Goal: Information Seeking & Learning: Learn about a topic

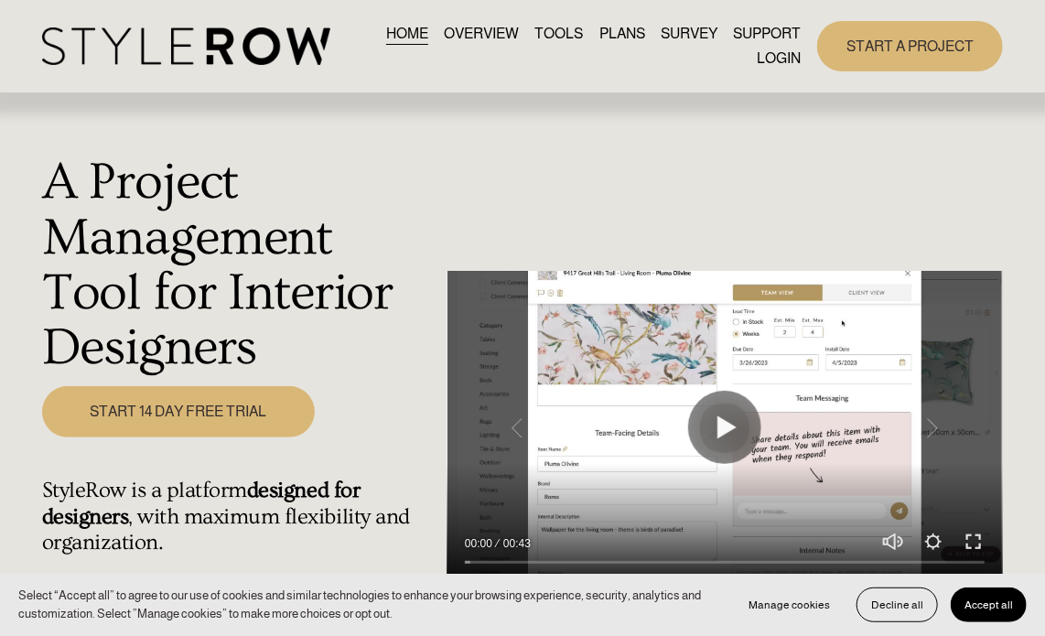
click at [772, 60] on link "LOGIN" at bounding box center [779, 59] width 44 height 25
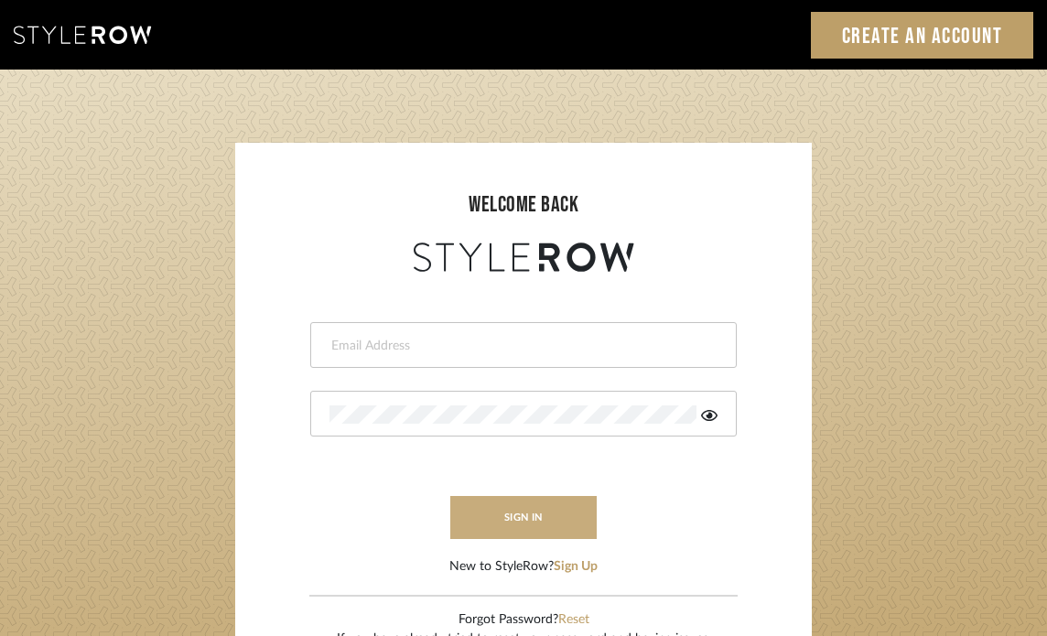
type input "Katie@flairinteriorsllc.com"
click at [474, 521] on button "sign in" at bounding box center [523, 517] width 146 height 43
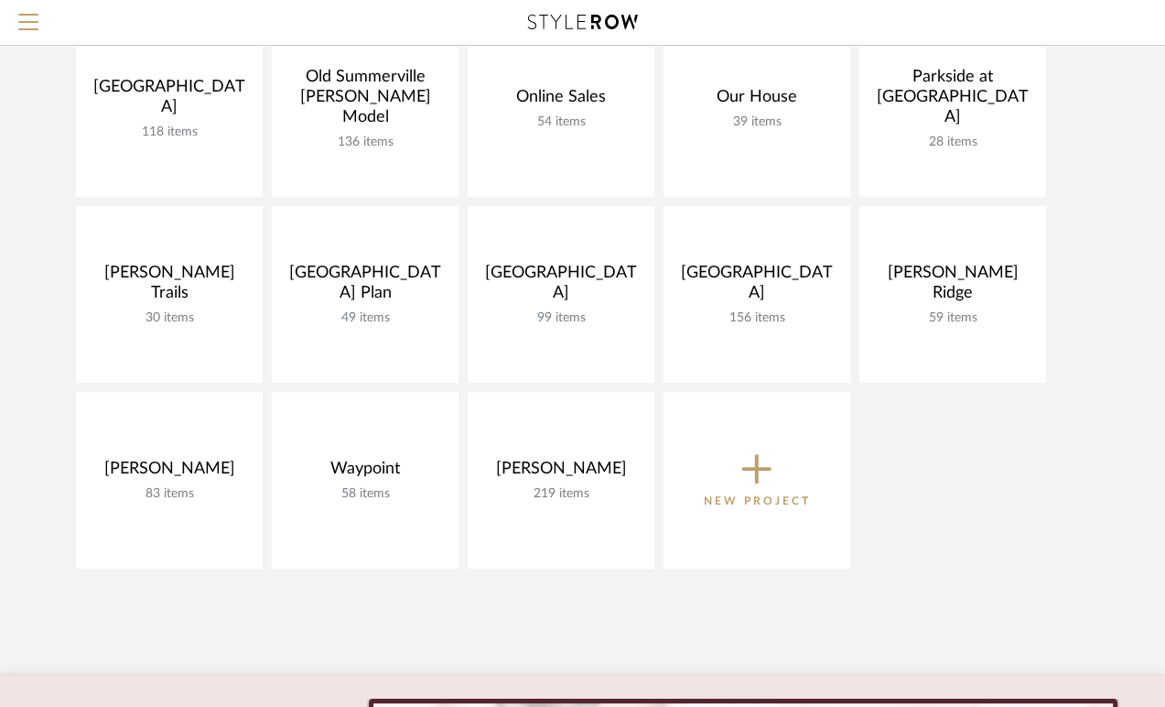
scroll to position [1017, 0]
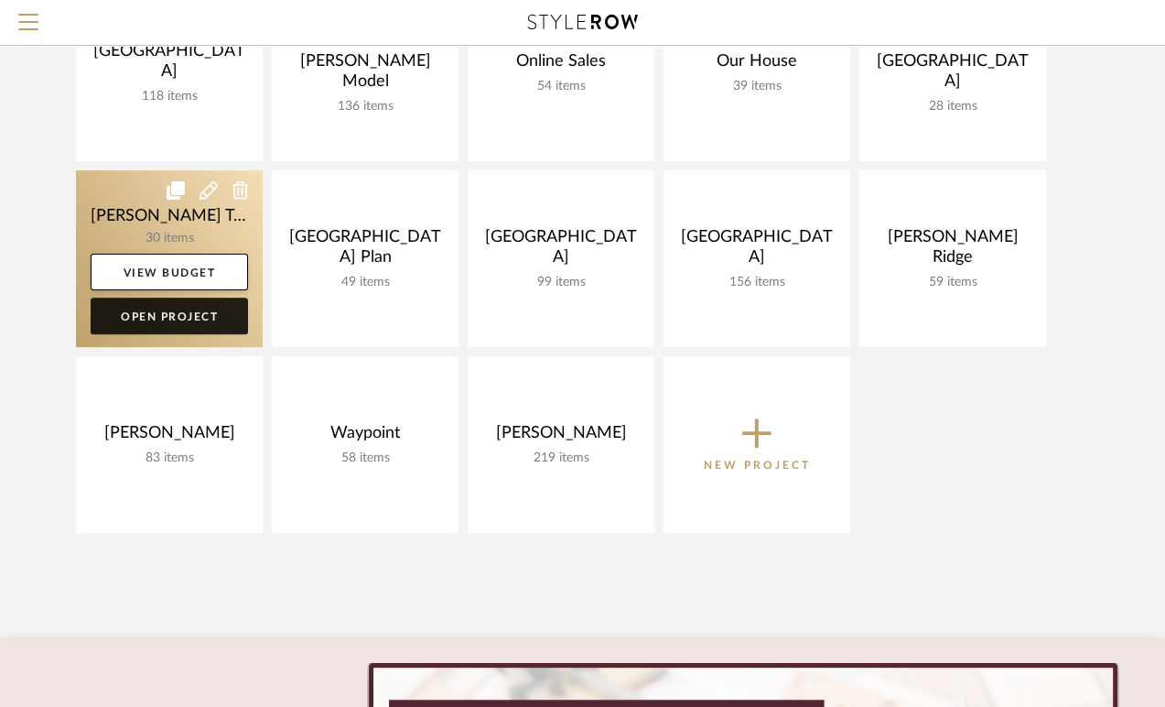
click at [182, 322] on link "Open Project" at bounding box center [169, 316] width 157 height 37
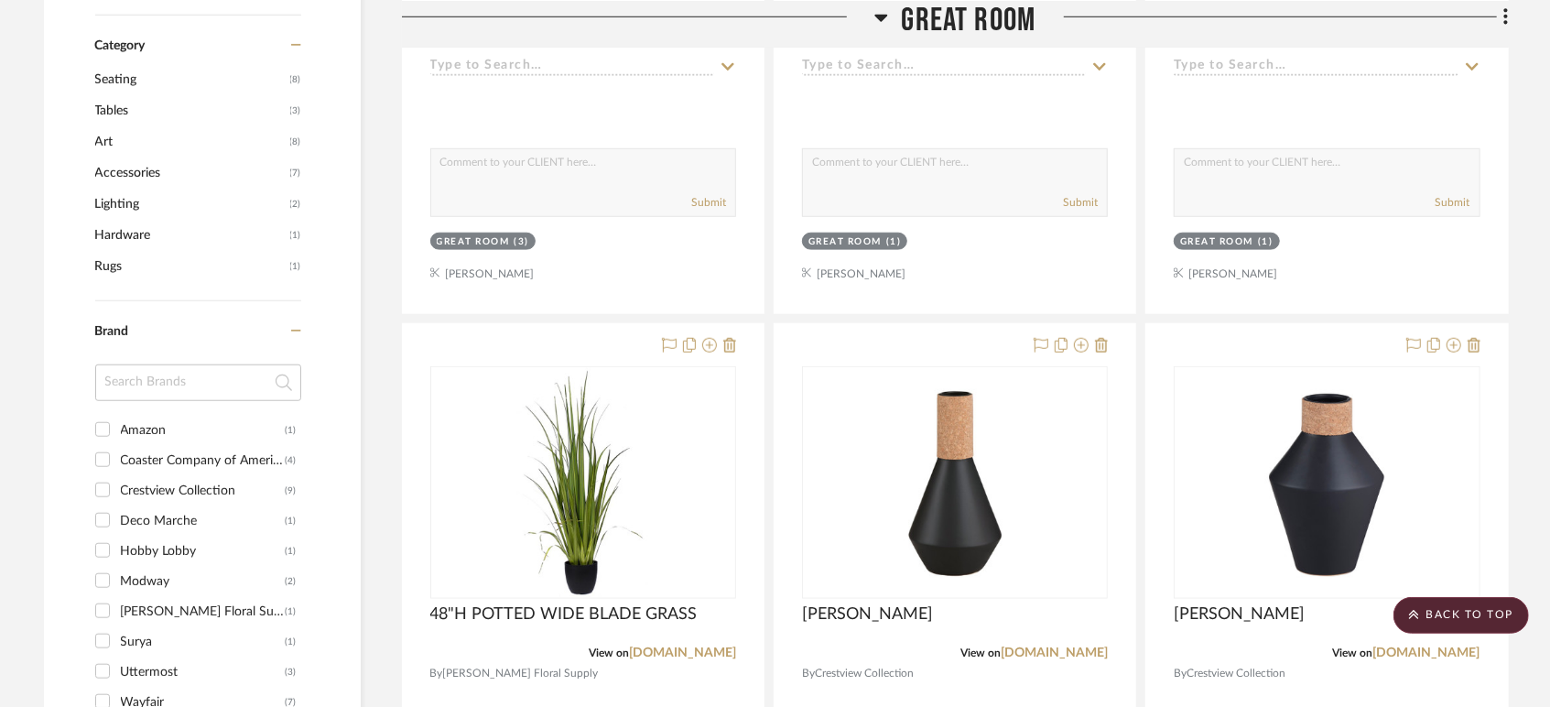
scroll to position [813, 0]
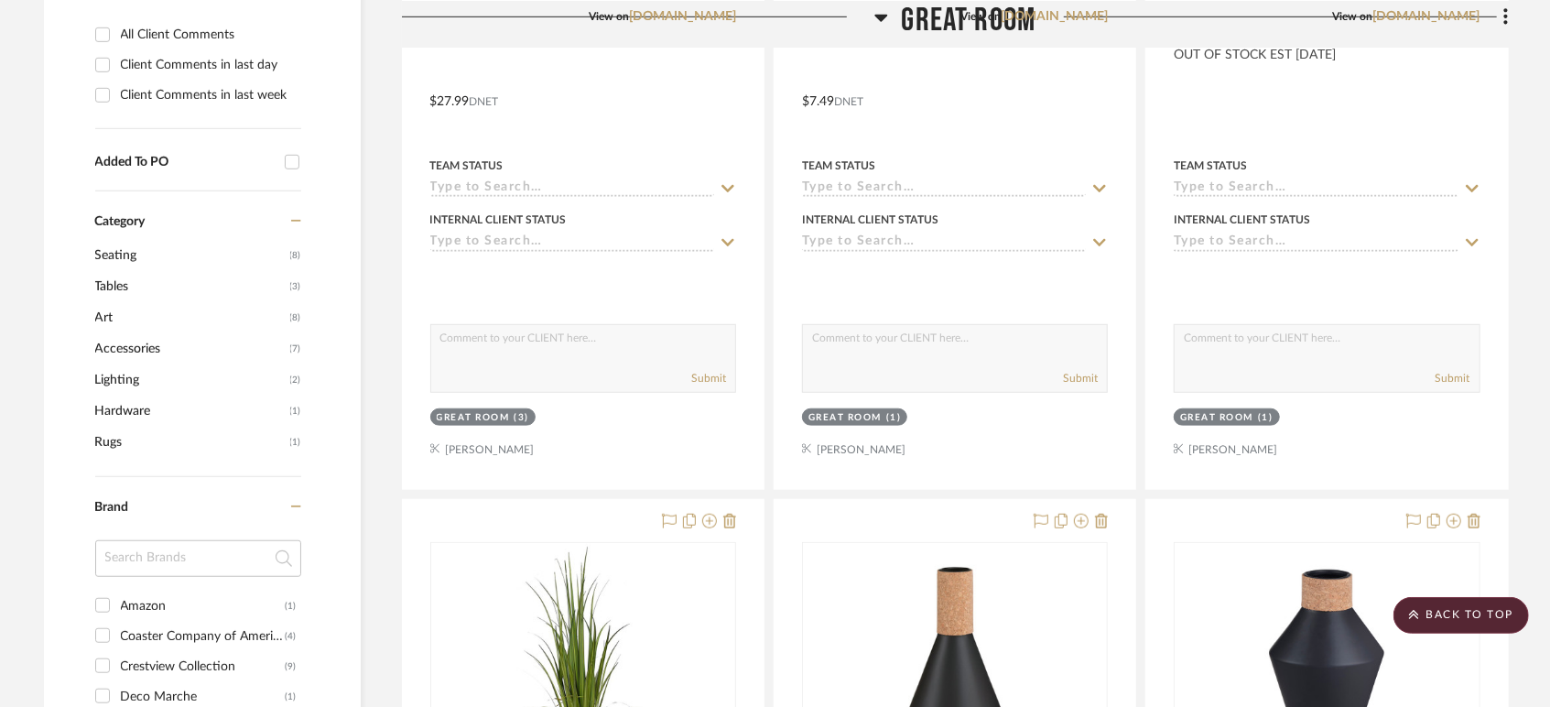
click at [114, 347] on span "Accessories" at bounding box center [190, 348] width 190 height 31
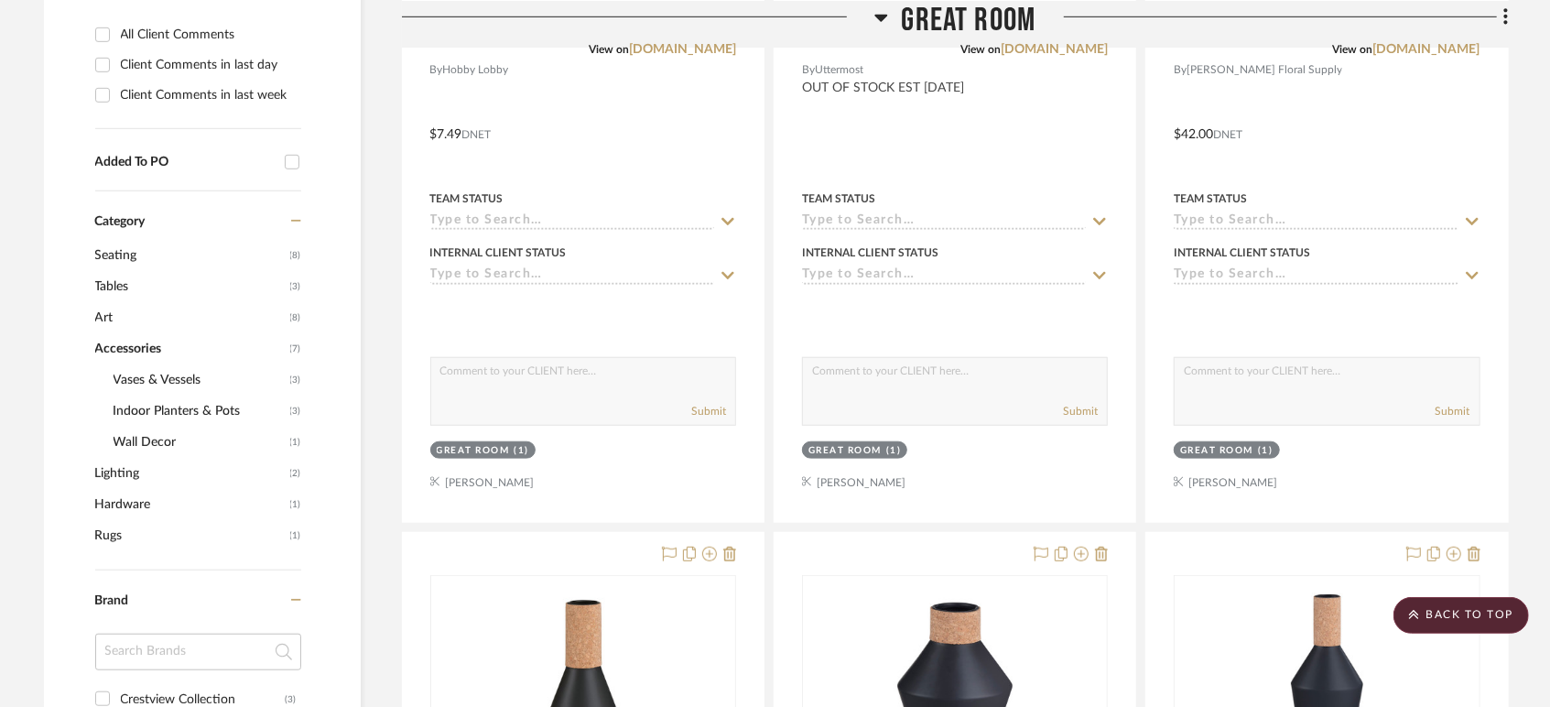
click at [114, 347] on span "Accessories" at bounding box center [190, 348] width 190 height 31
click at [116, 220] on span "Category" at bounding box center [120, 222] width 50 height 16
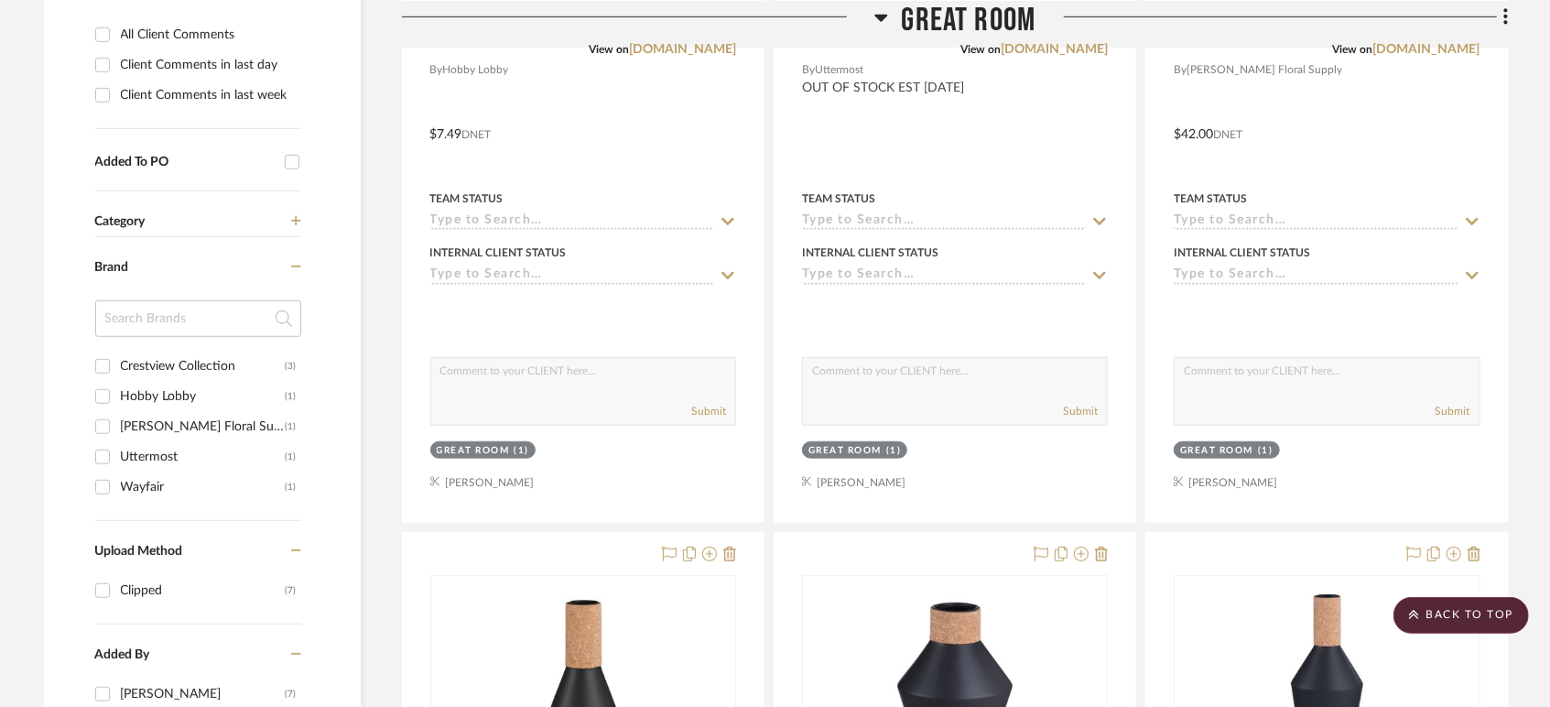
click at [116, 220] on span "Category" at bounding box center [120, 222] width 50 height 16
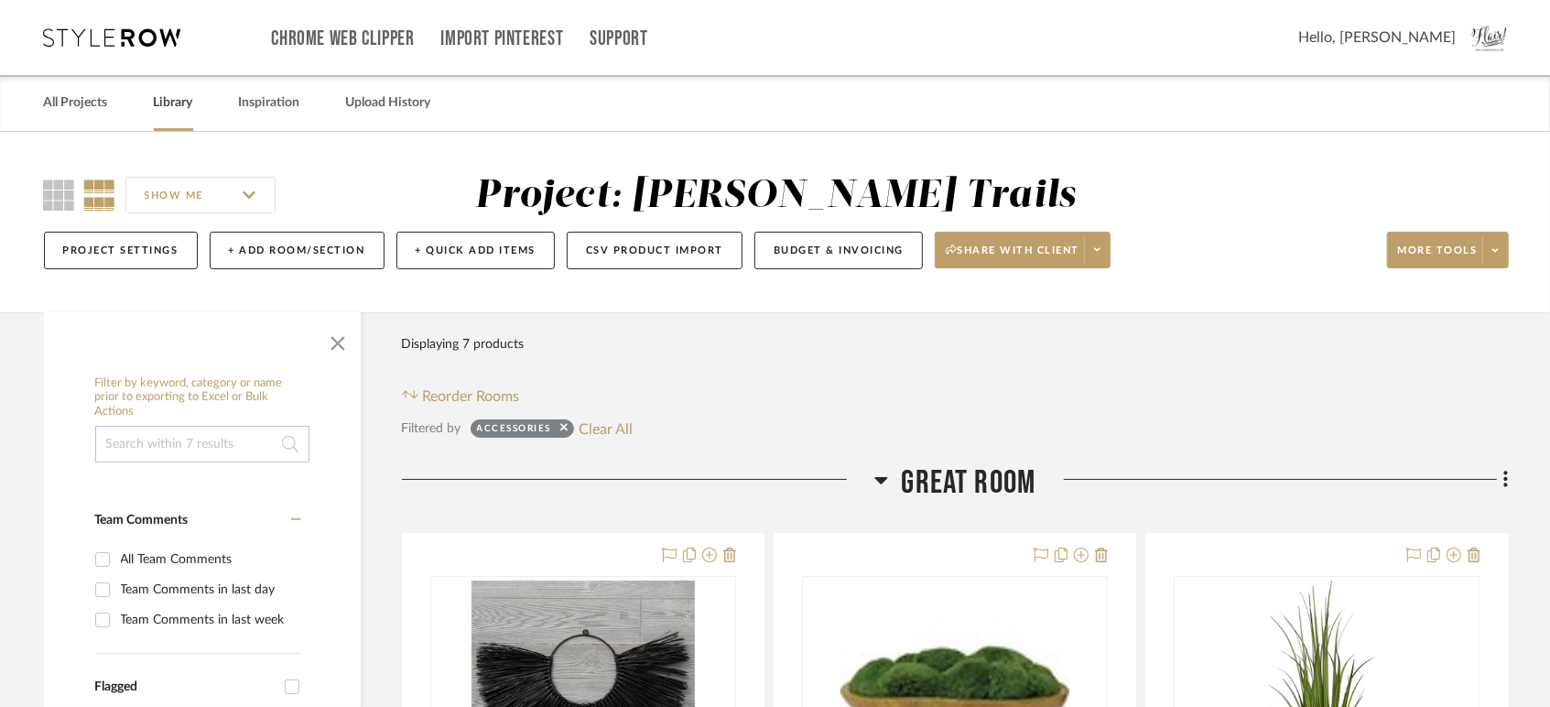
click at [180, 103] on link "Library" at bounding box center [173, 103] width 39 height 25
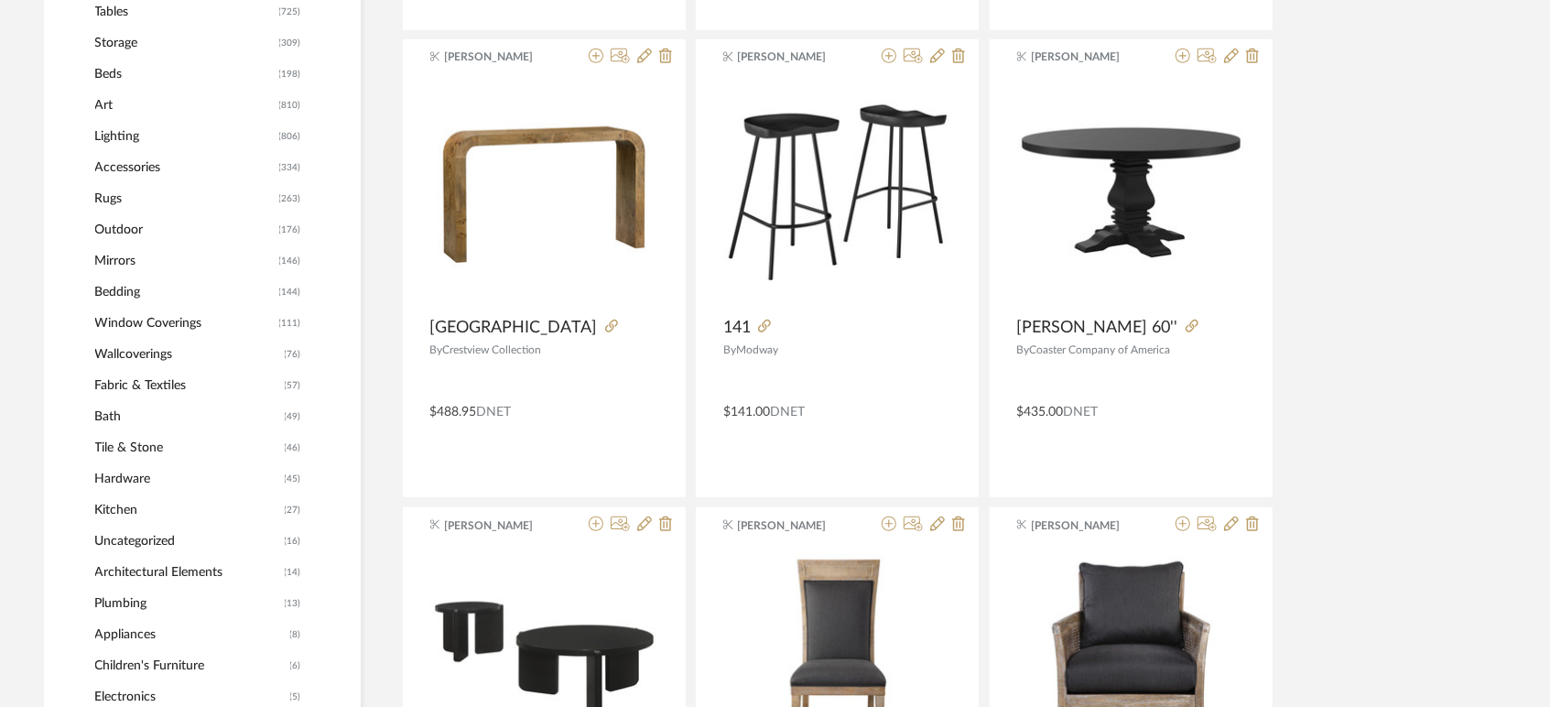
scroll to position [813, 0]
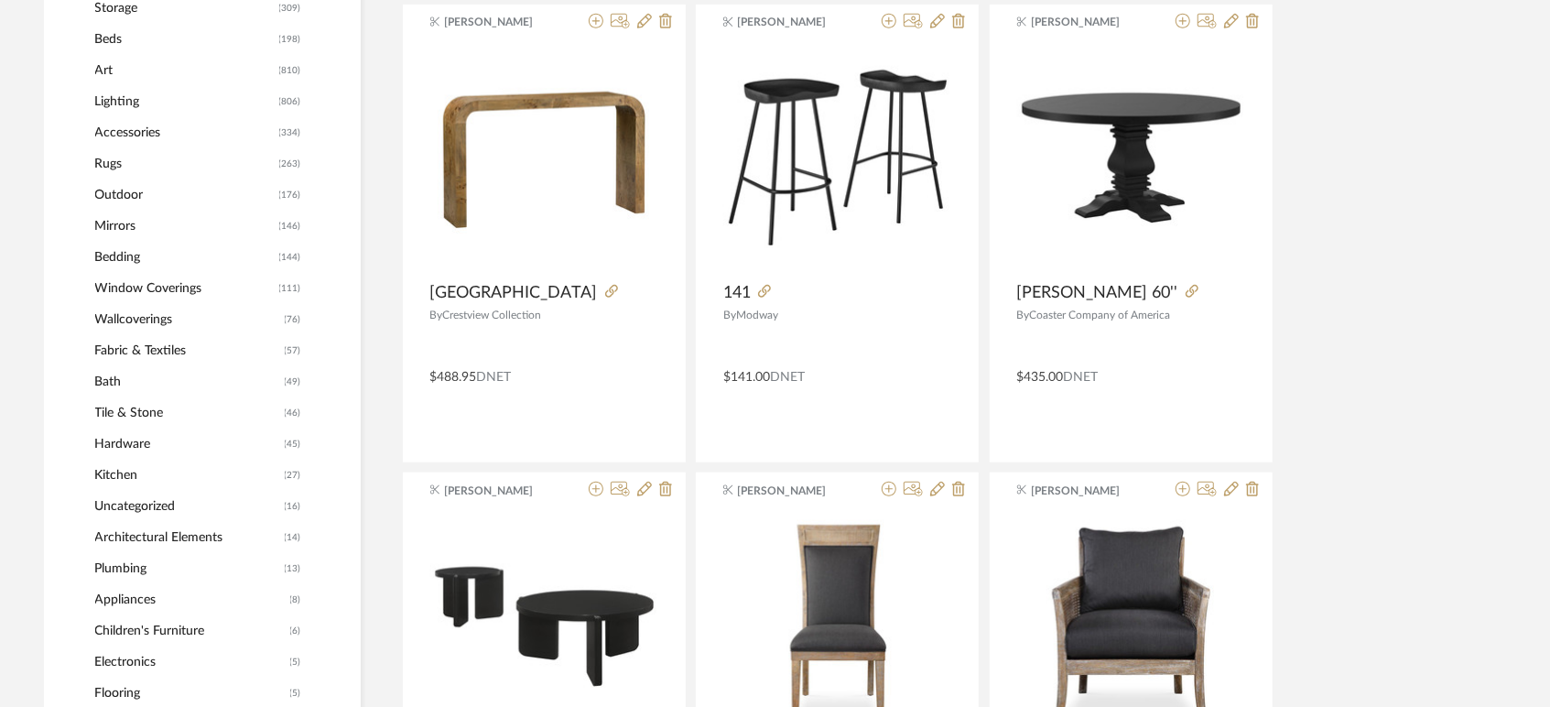
click at [181, 288] on span "Window Coverings" at bounding box center [184, 288] width 179 height 31
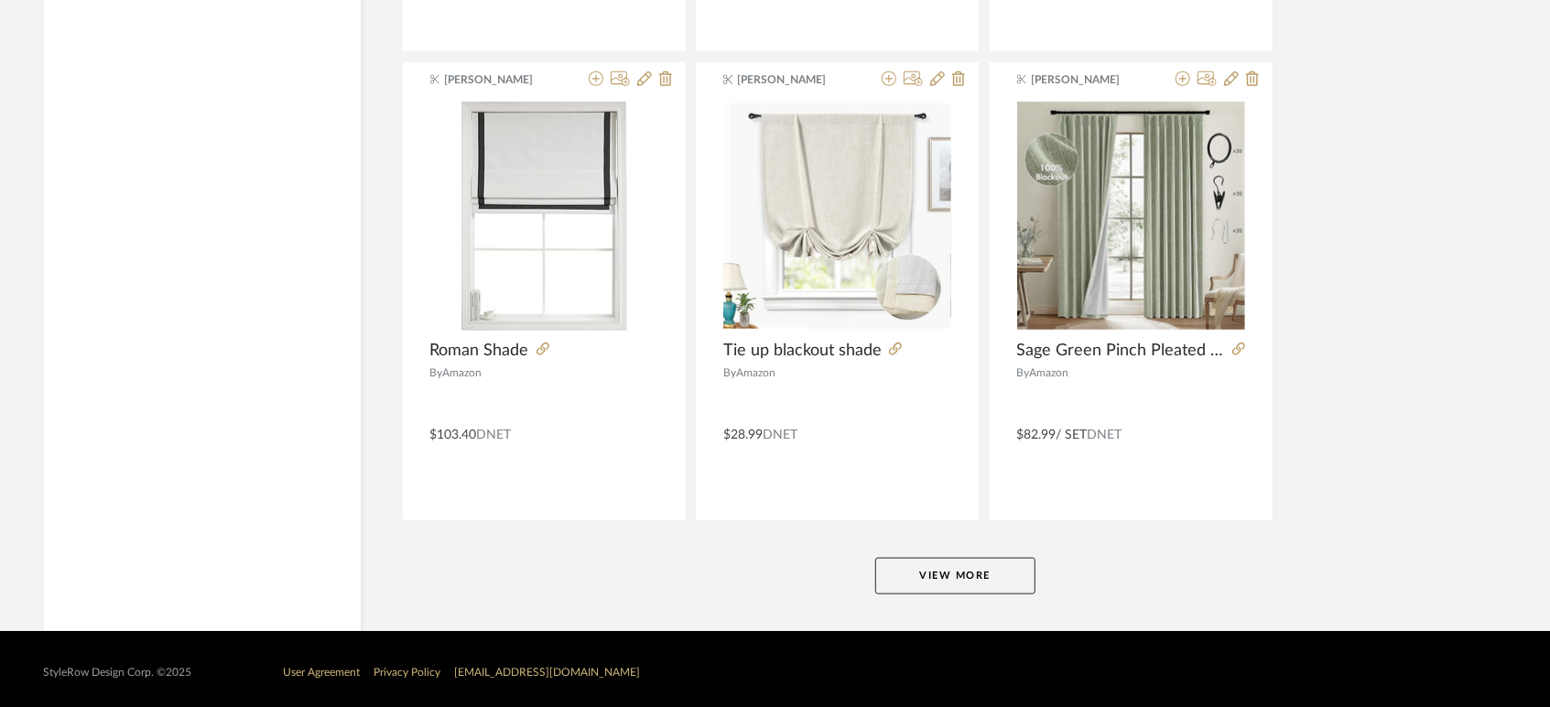
scroll to position [5526, 0]
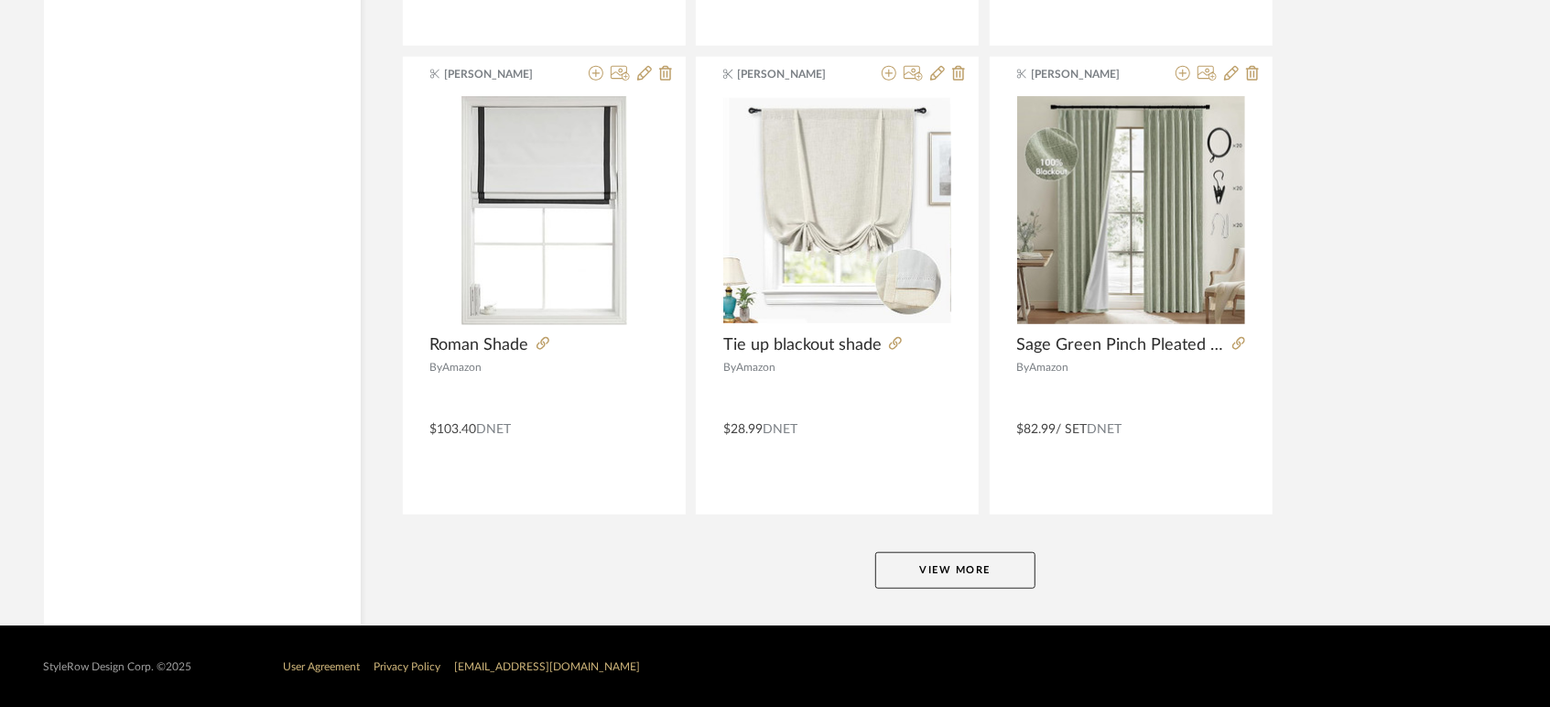
click at [980, 569] on button "View More" at bounding box center [955, 570] width 160 height 37
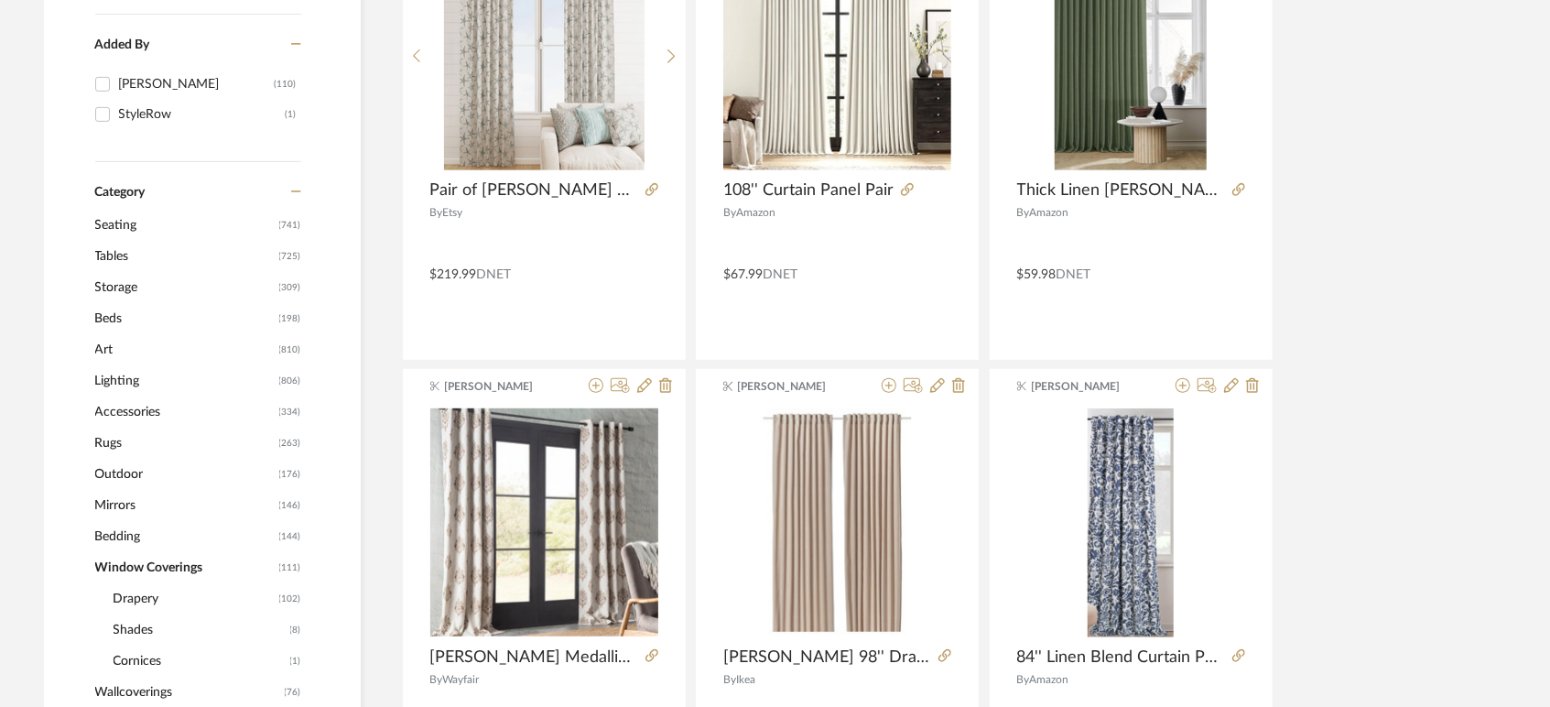
scroll to position [535, 0]
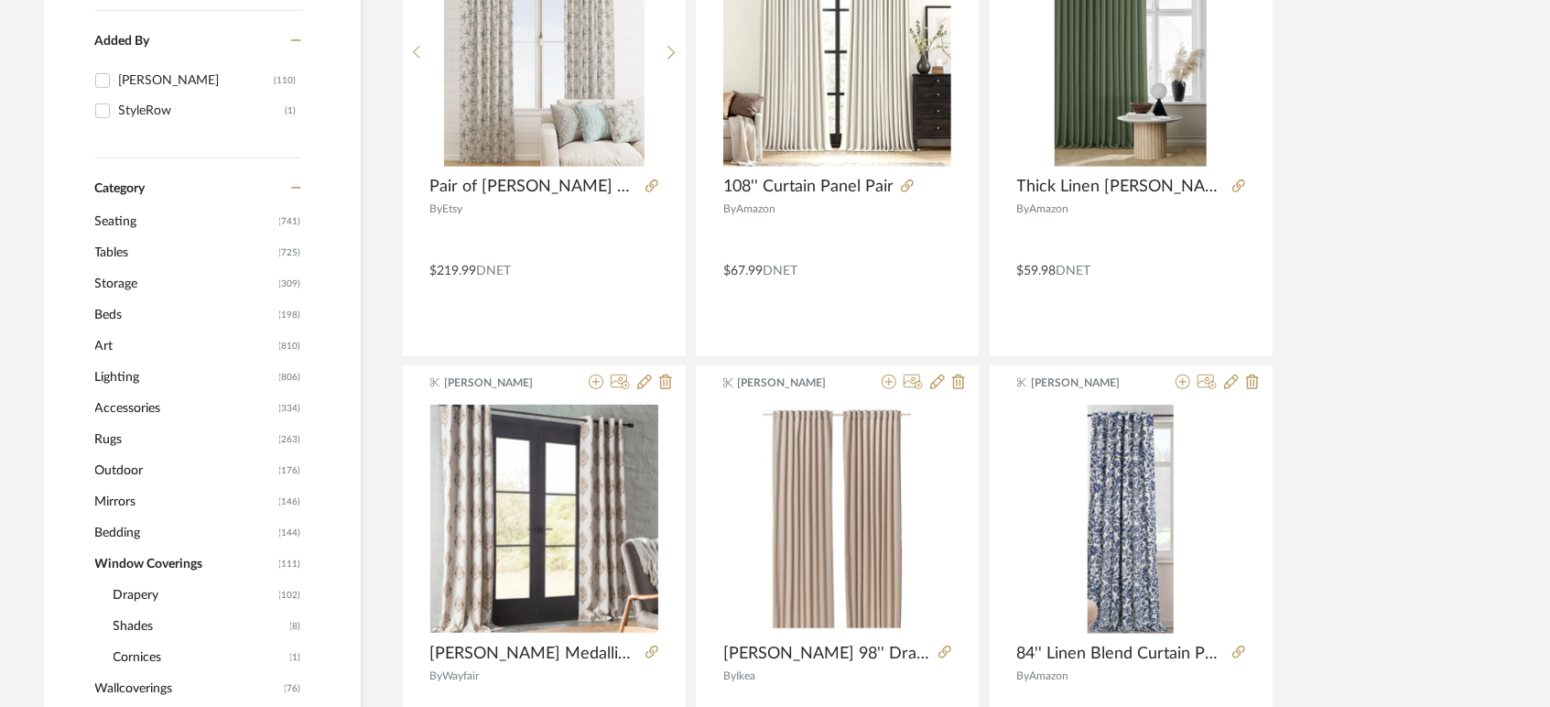
click at [111, 440] on span "Rugs" at bounding box center [184, 439] width 179 height 31
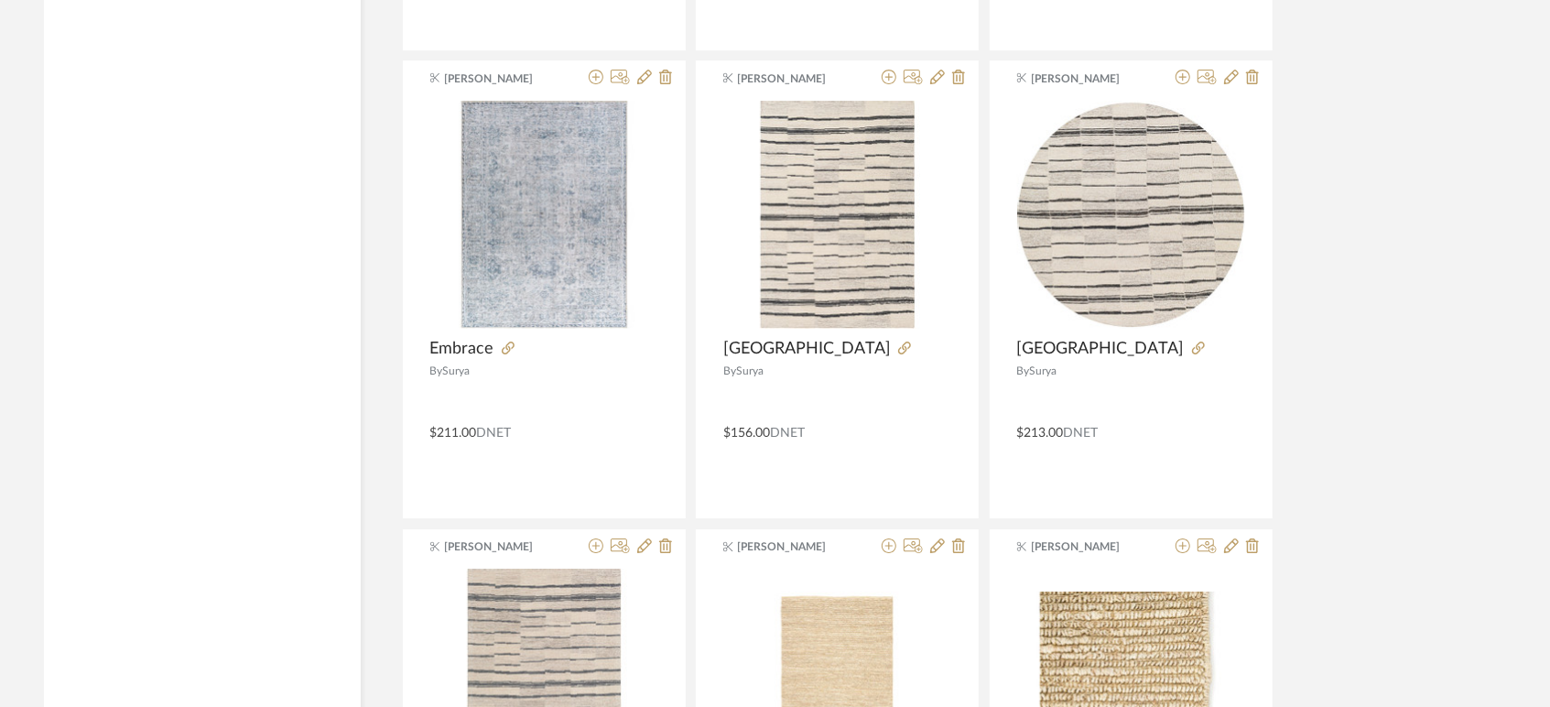
scroll to position [4121, 0]
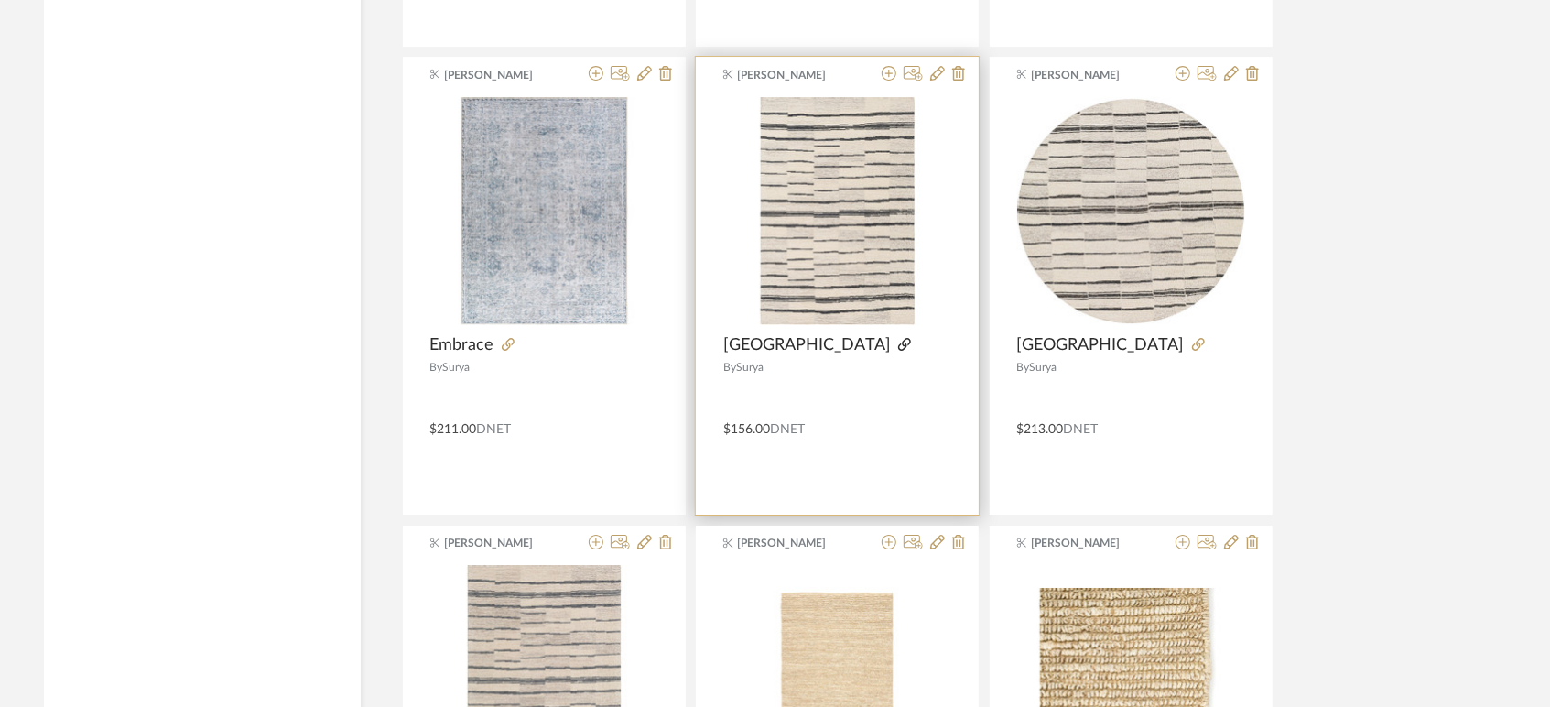
click at [898, 341] on icon at bounding box center [904, 344] width 13 height 13
click at [898, 347] on icon at bounding box center [904, 344] width 13 height 13
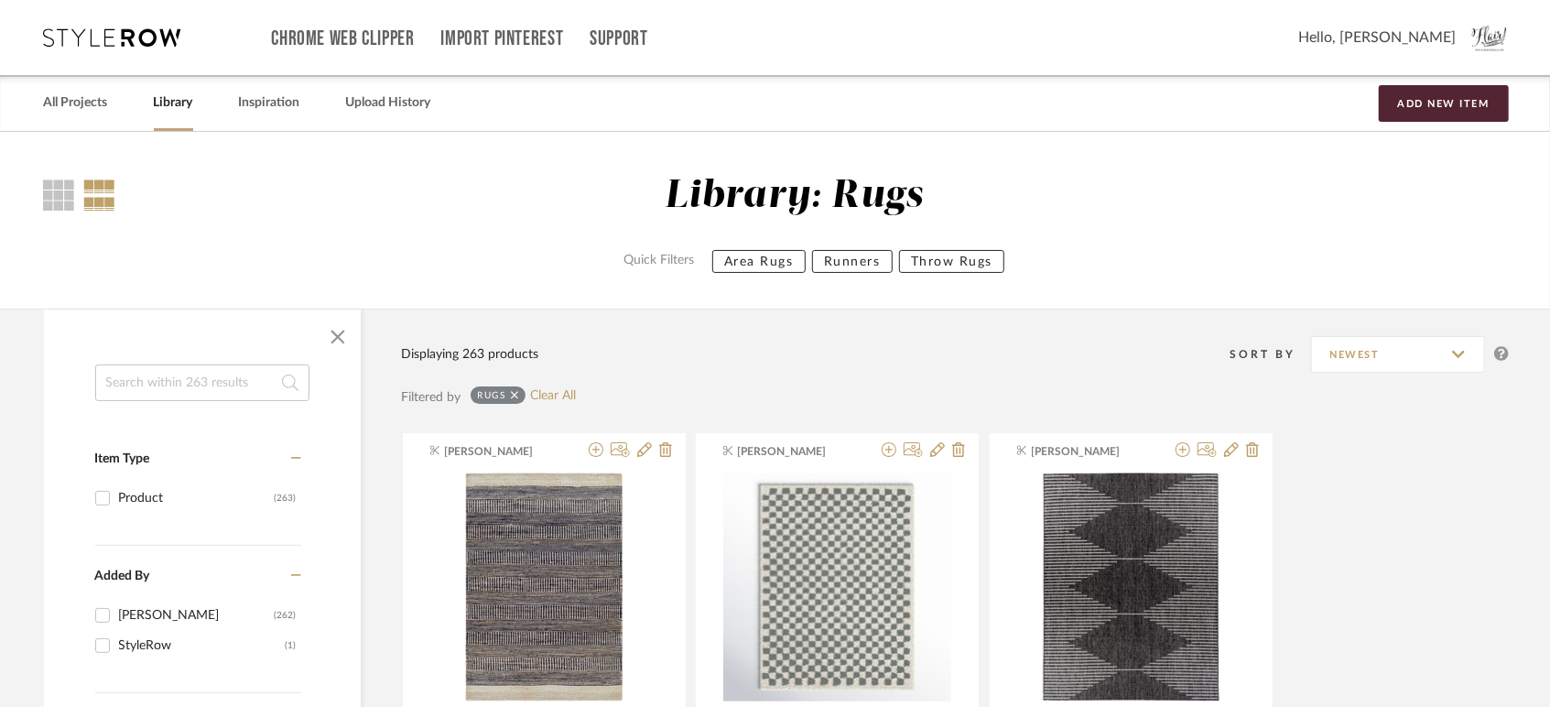
scroll to position [0, 0]
click at [90, 102] on link "All Projects" at bounding box center [76, 103] width 64 height 25
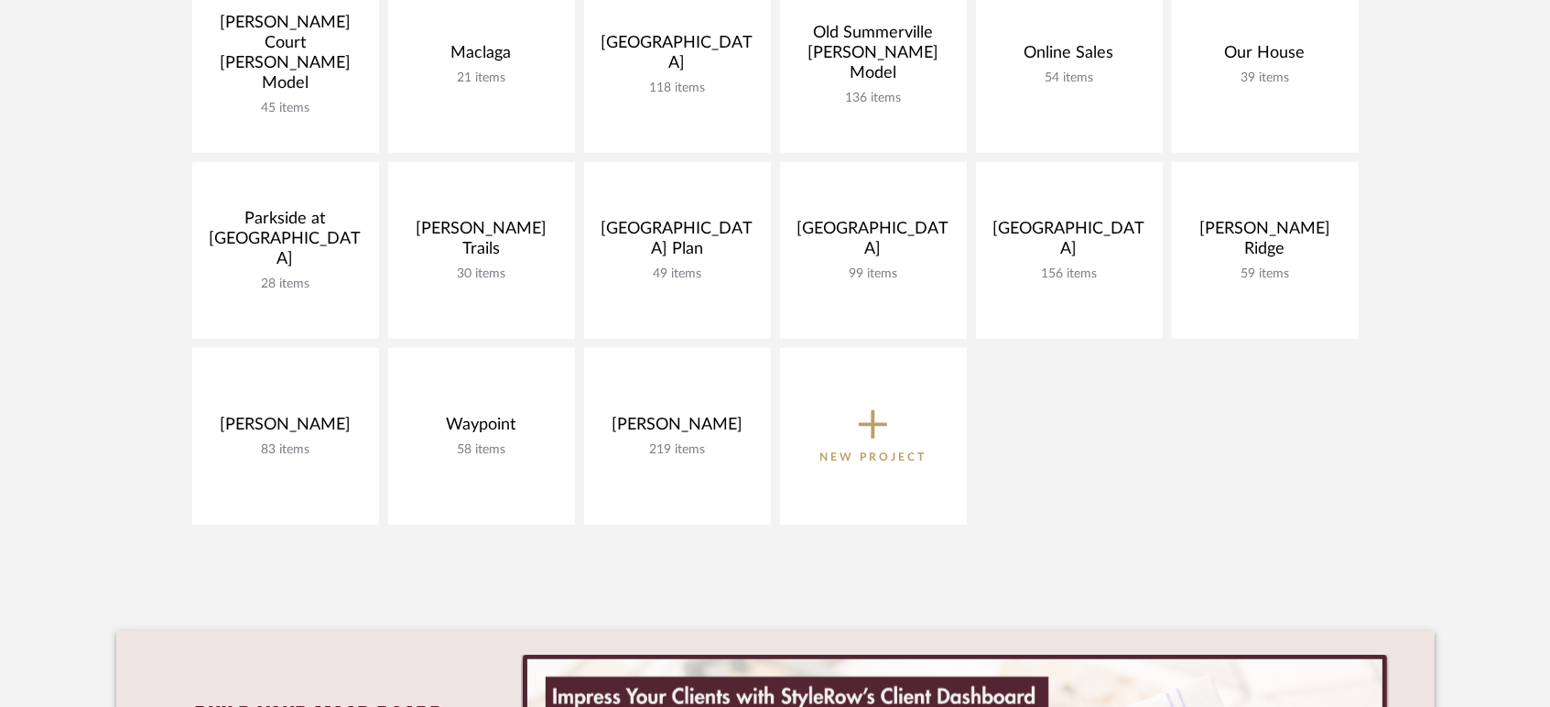
scroll to position [1036, 0]
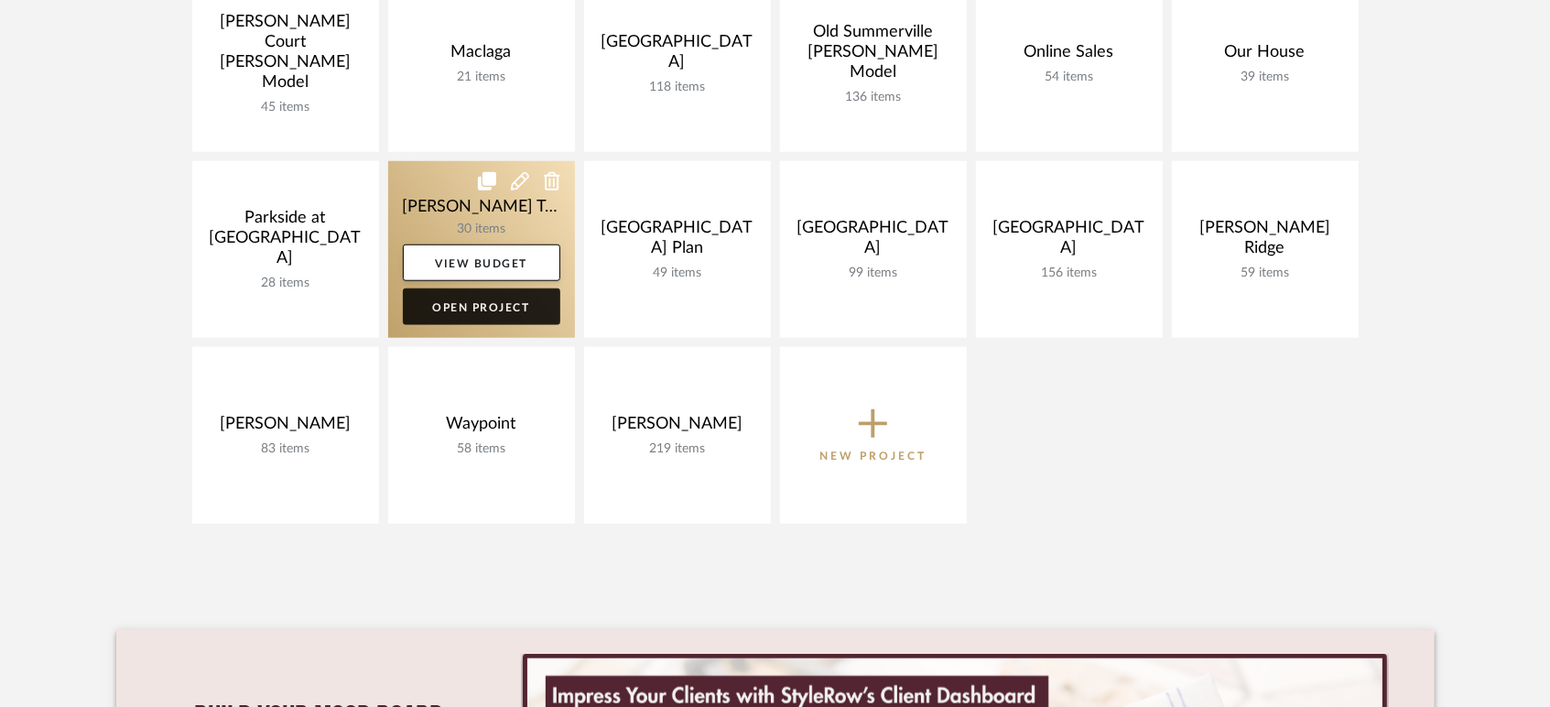
click at [514, 306] on link "Open Project" at bounding box center [481, 306] width 157 height 37
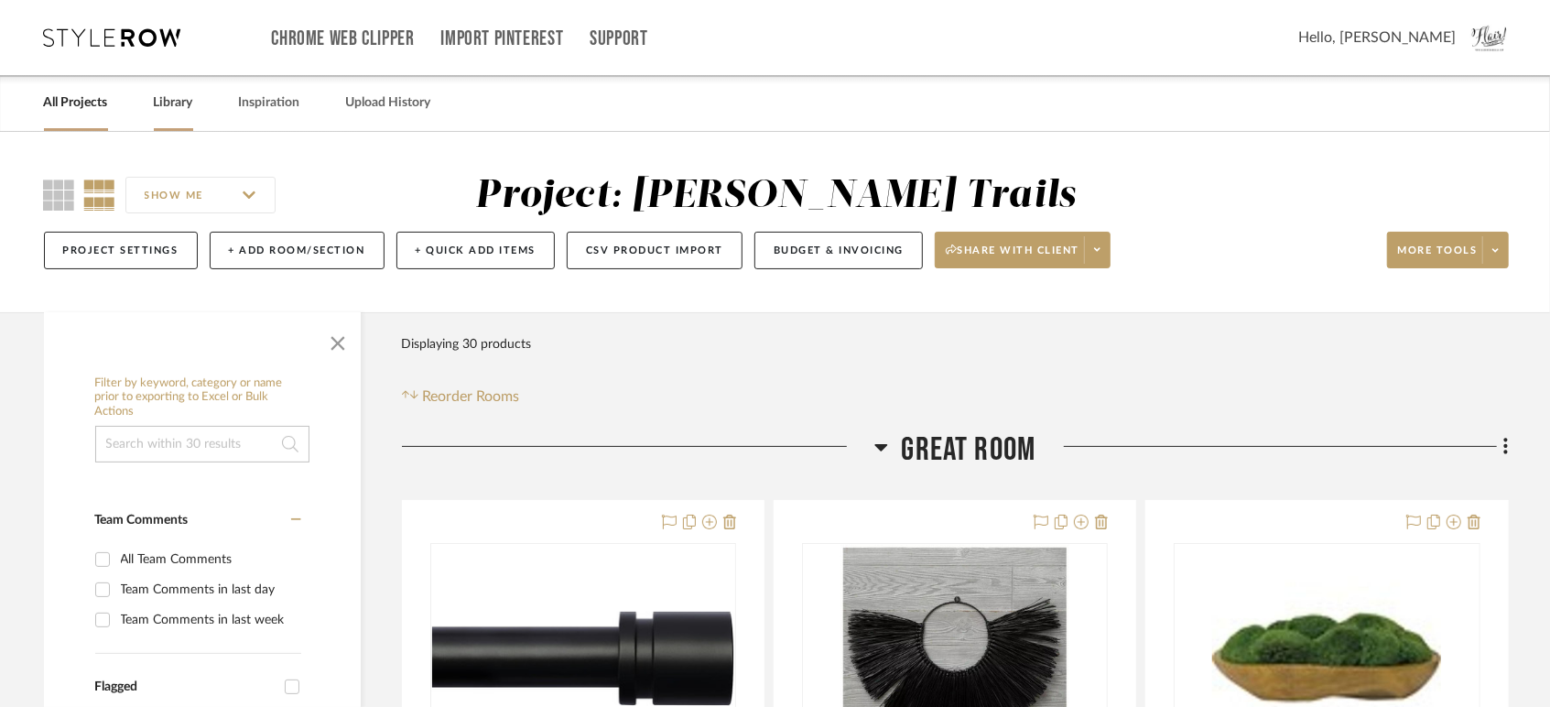
click at [179, 104] on link "Library" at bounding box center [173, 103] width 39 height 25
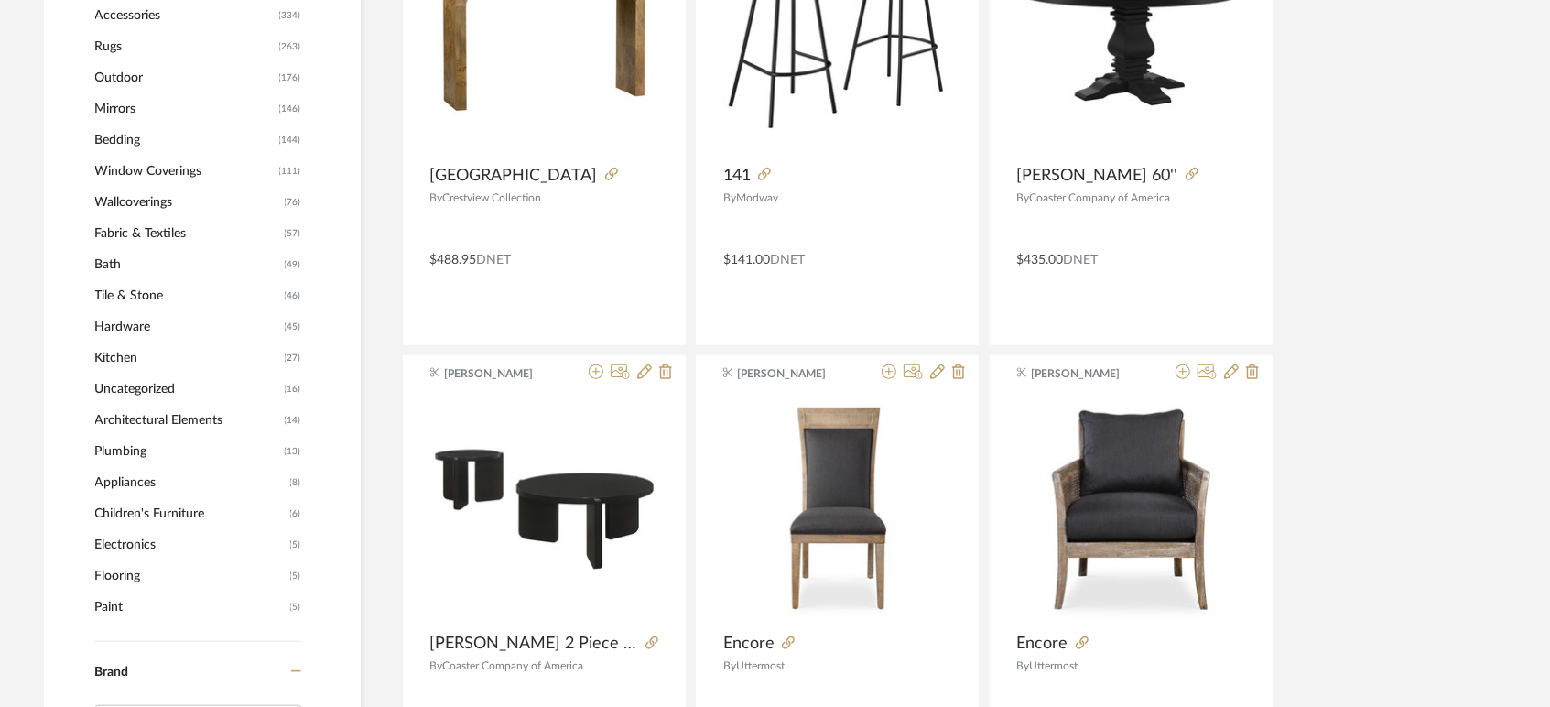
scroll to position [931, 0]
click at [165, 167] on span "Window Coverings" at bounding box center [184, 170] width 179 height 31
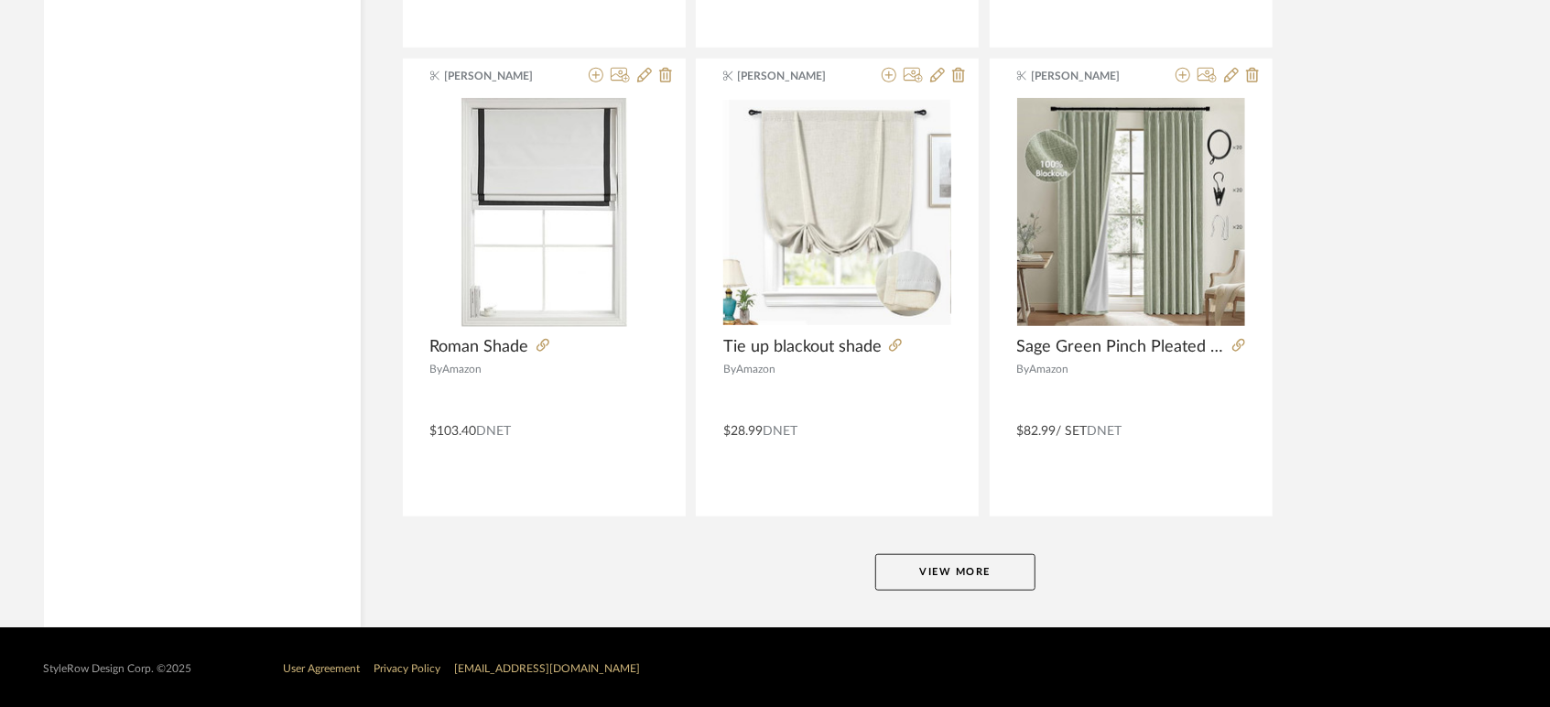
scroll to position [5526, 0]
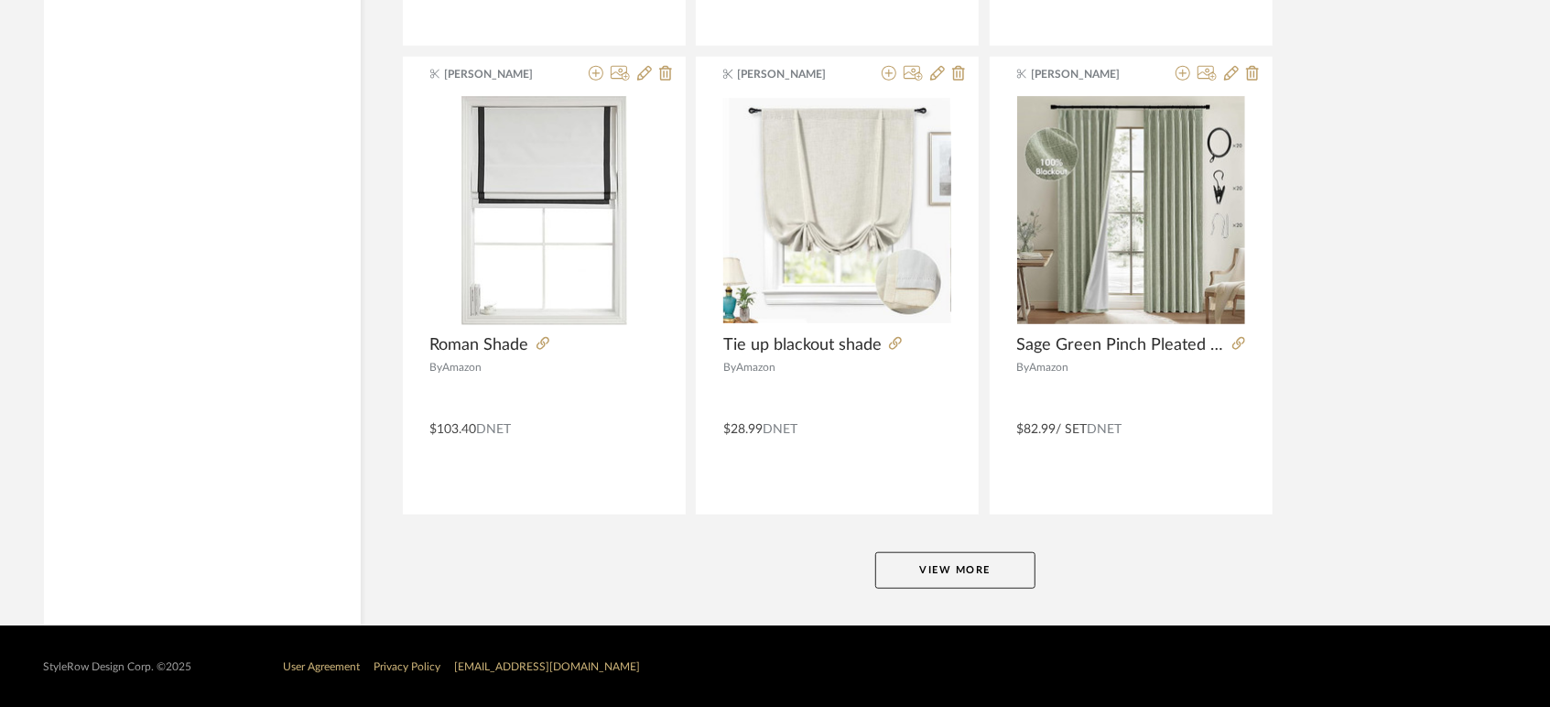
click at [921, 563] on button "View More" at bounding box center [955, 570] width 160 height 37
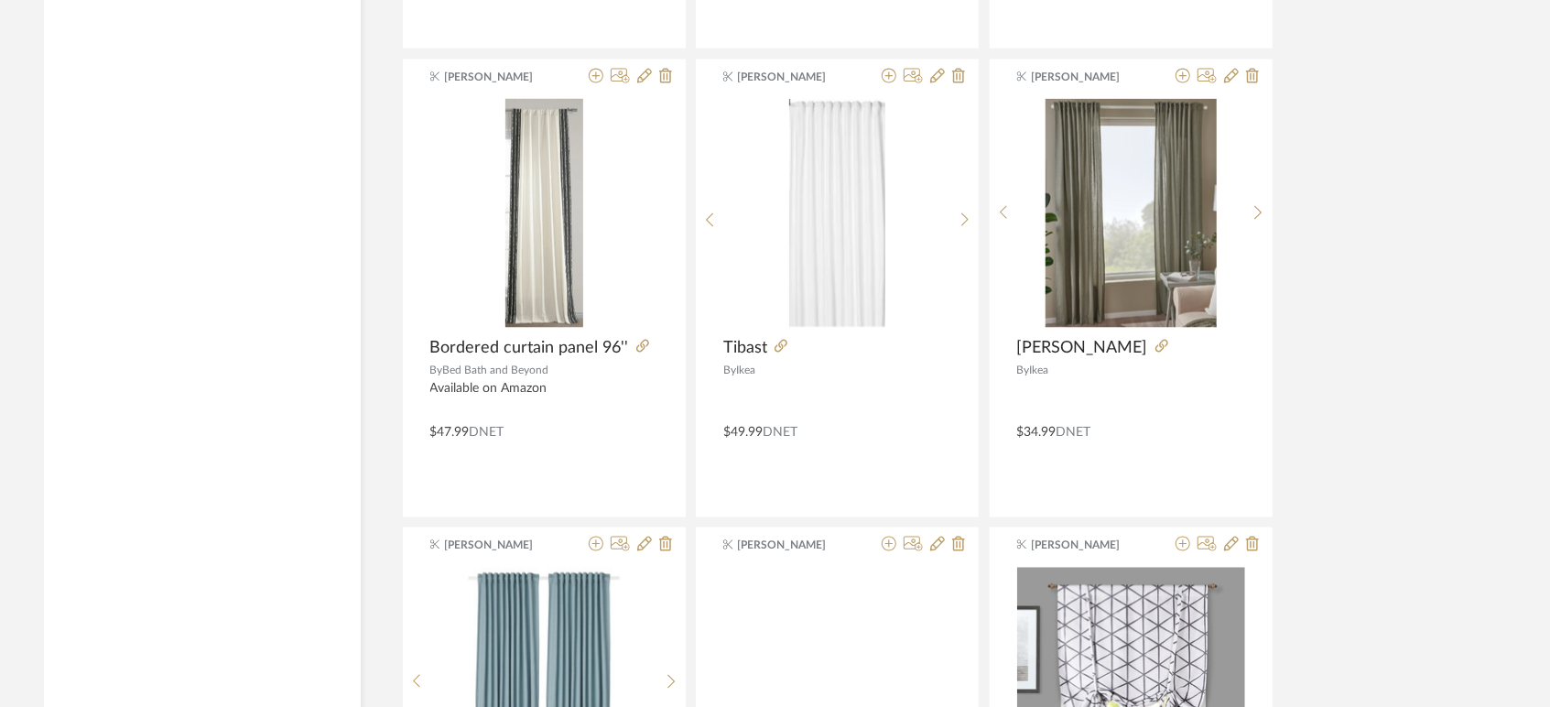
scroll to position [6460, 0]
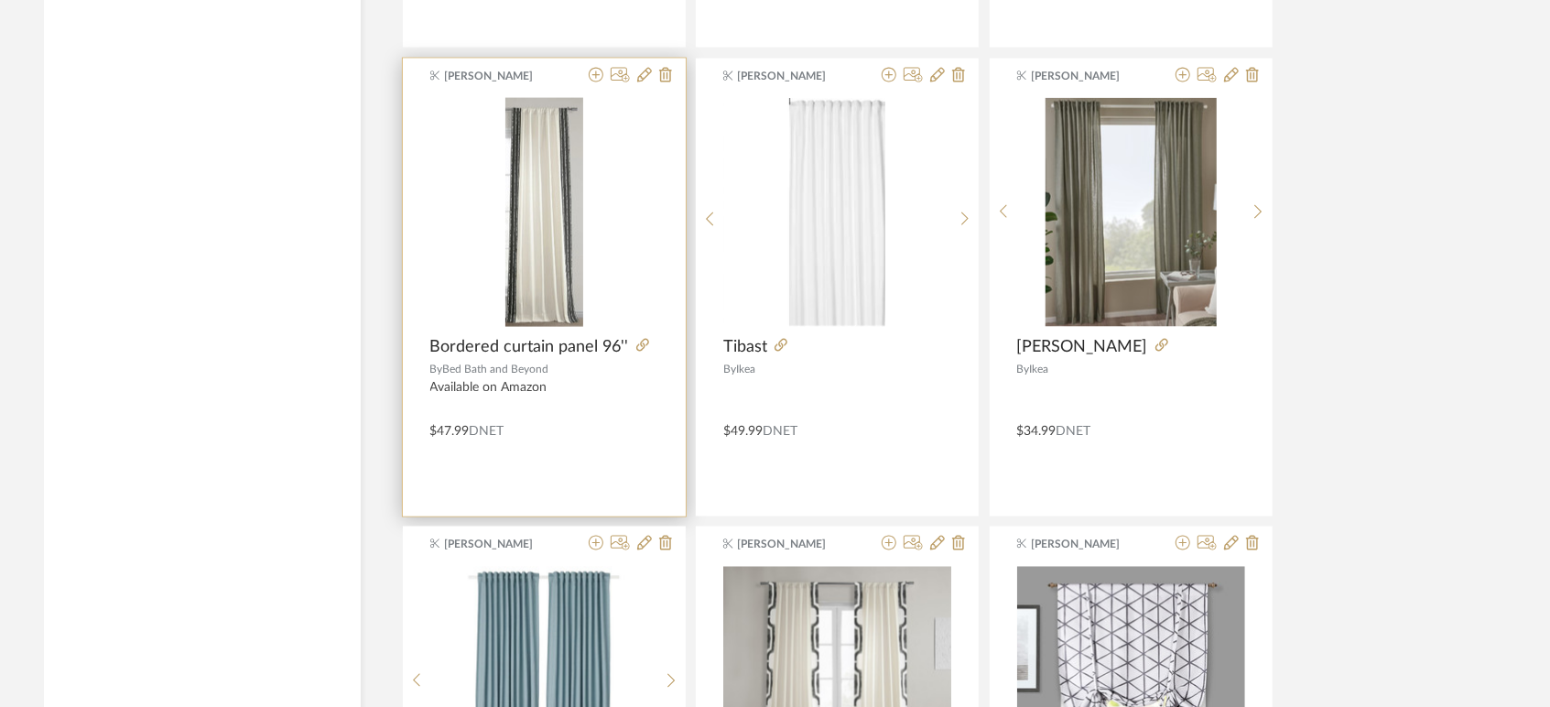
click at [536, 256] on img "0" at bounding box center [544, 212] width 78 height 229
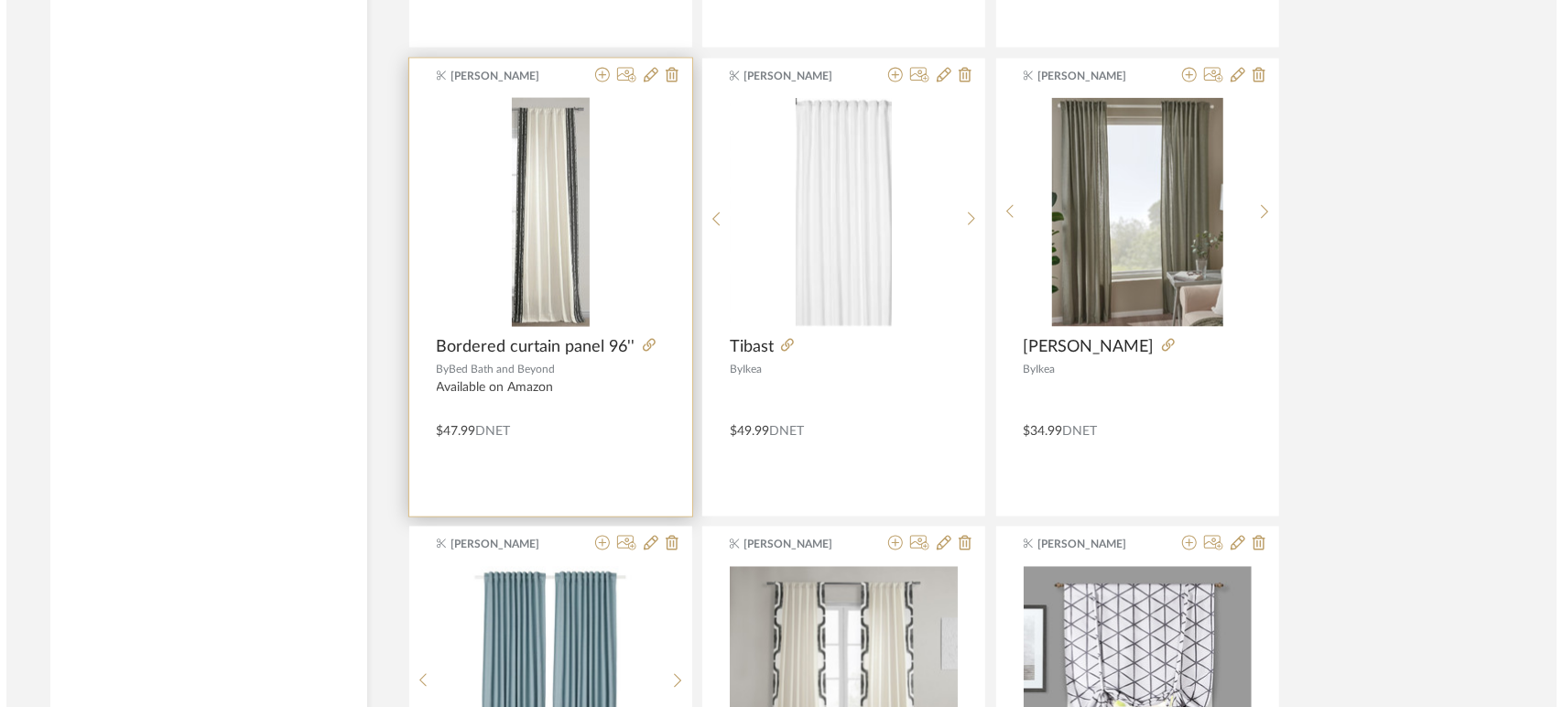
scroll to position [0, 0]
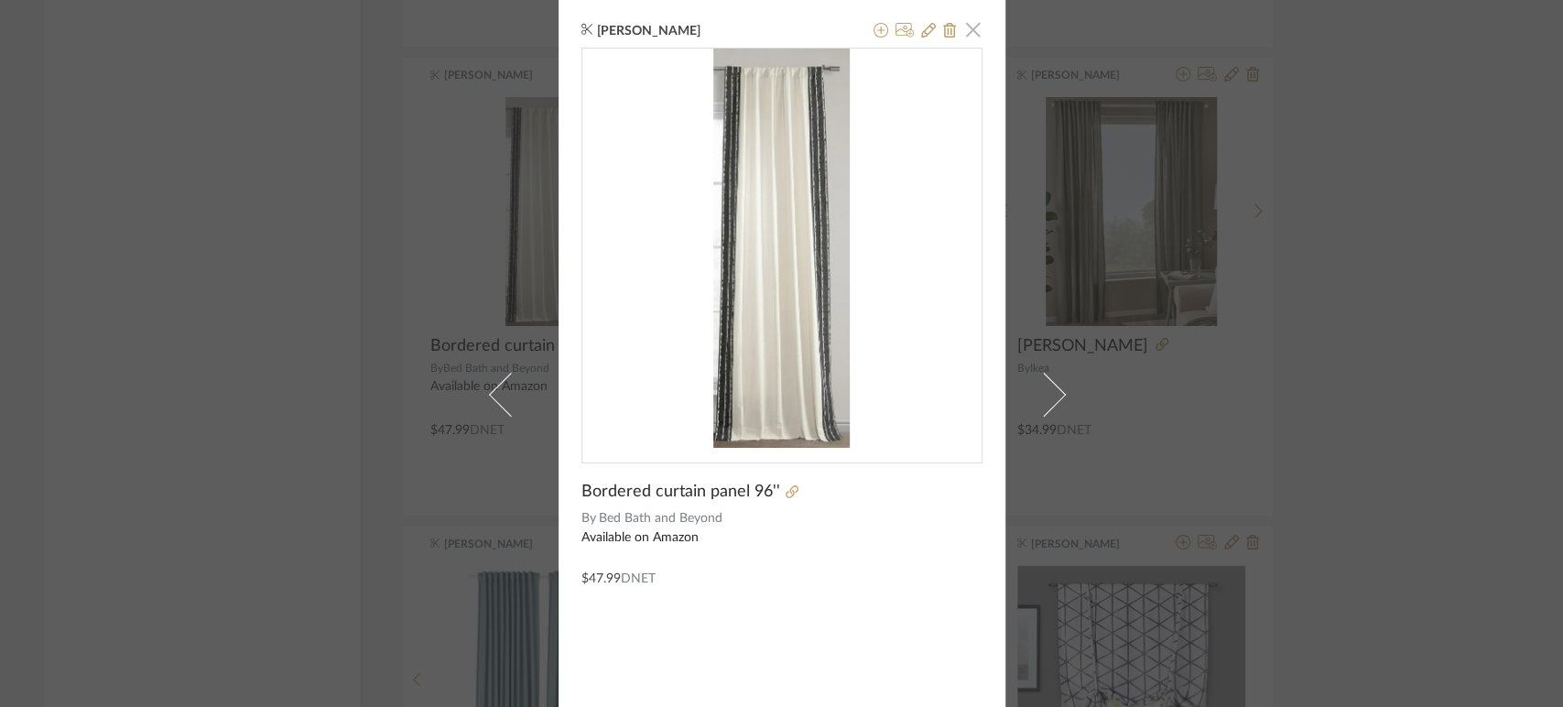
click at [966, 40] on span "button" at bounding box center [973, 29] width 37 height 37
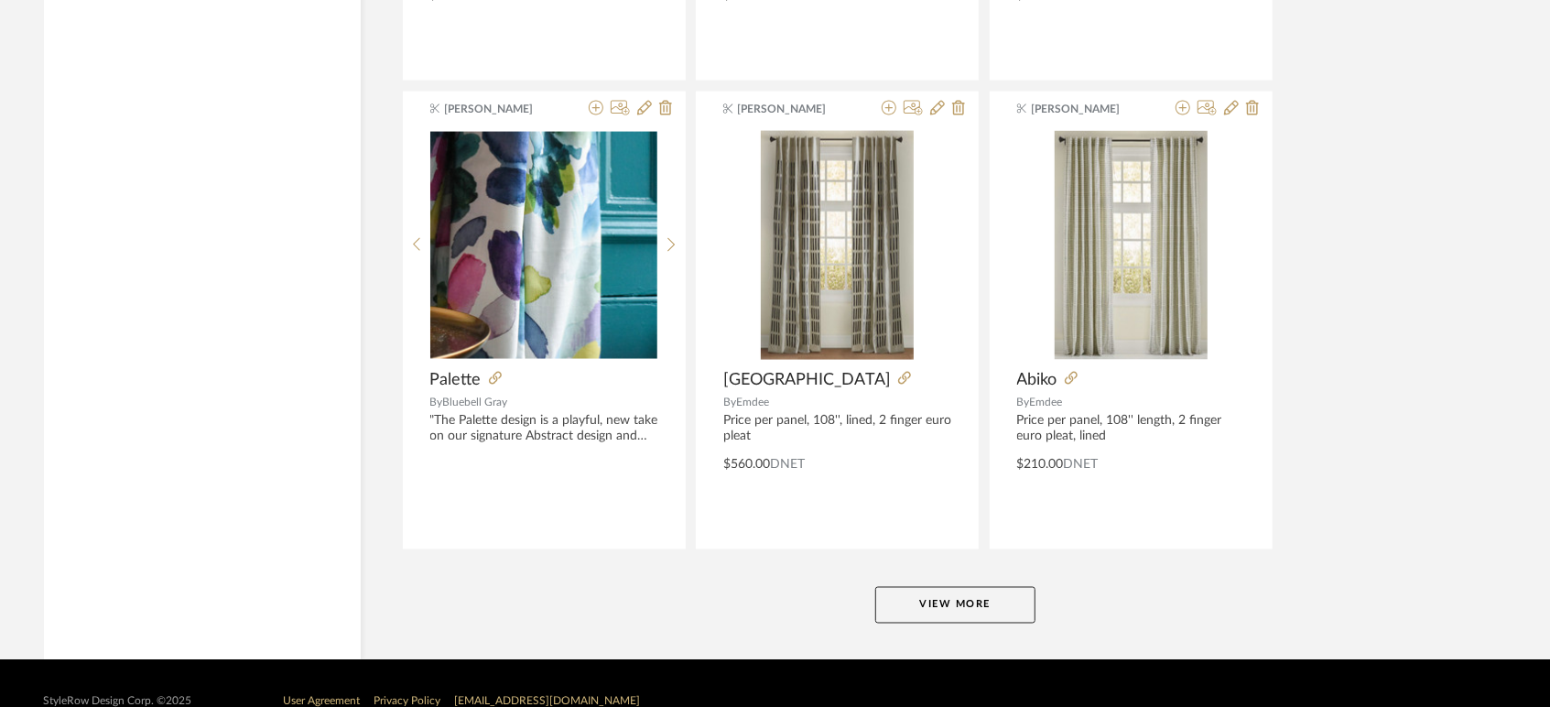
scroll to position [11110, 0]
click at [955, 592] on button "View More" at bounding box center [955, 605] width 160 height 37
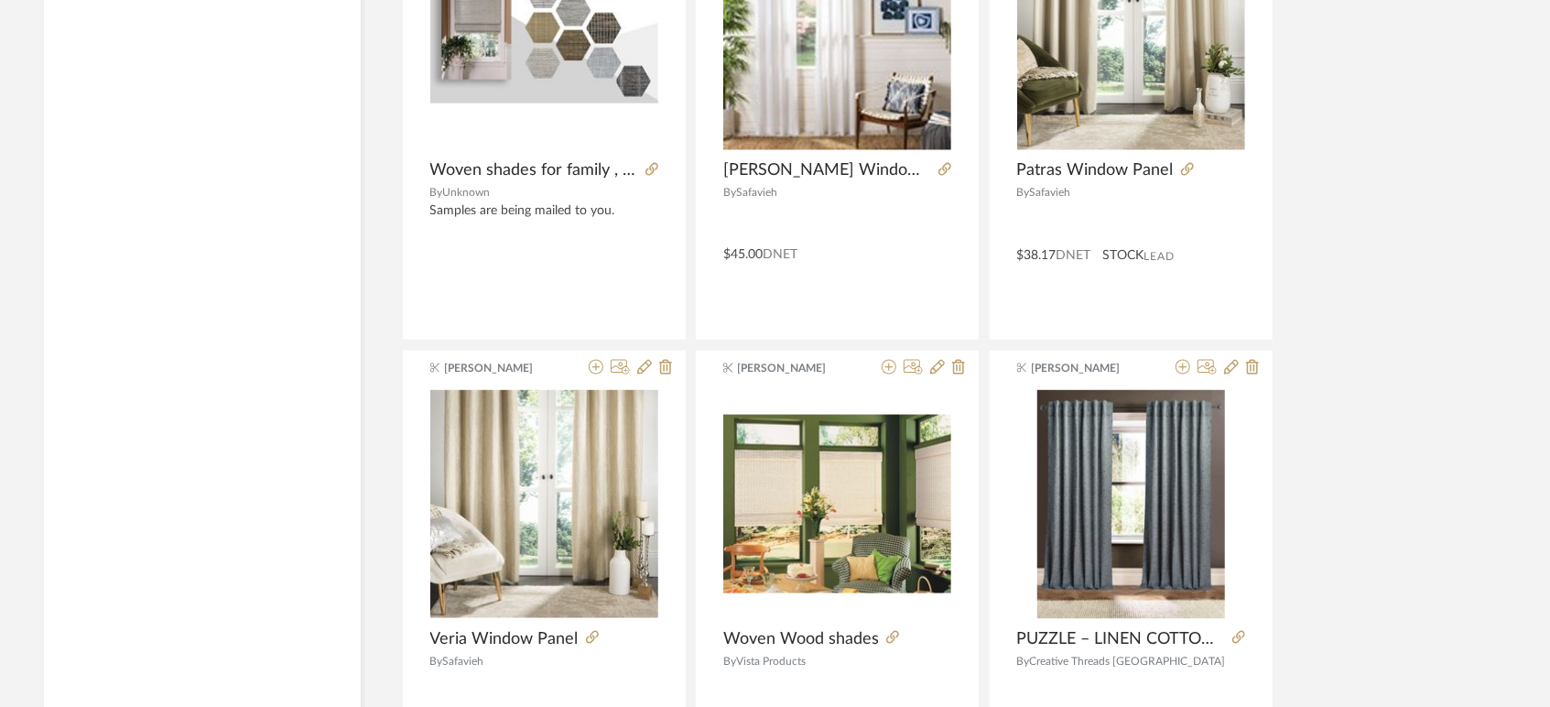
scroll to position [15534, 0]
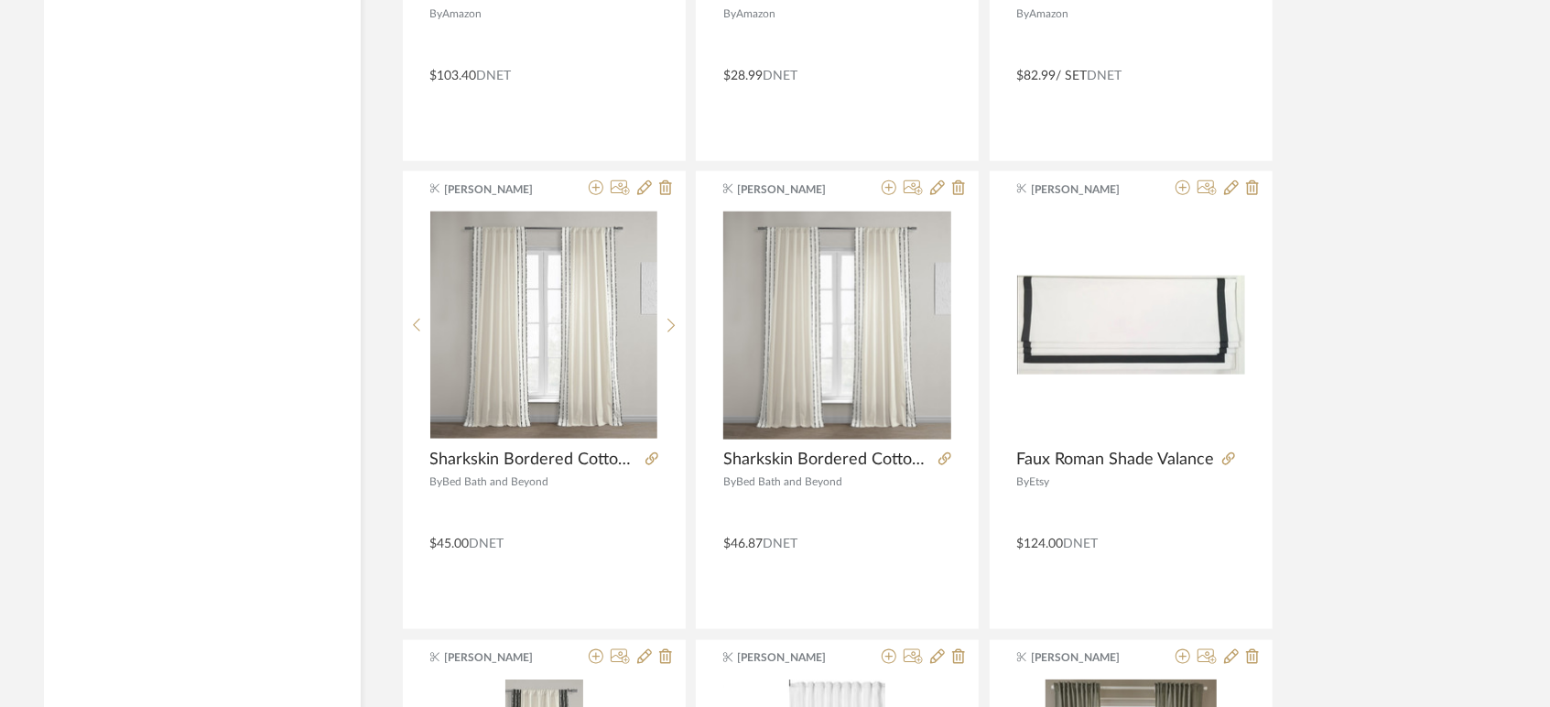
scroll to position [6200, 0]
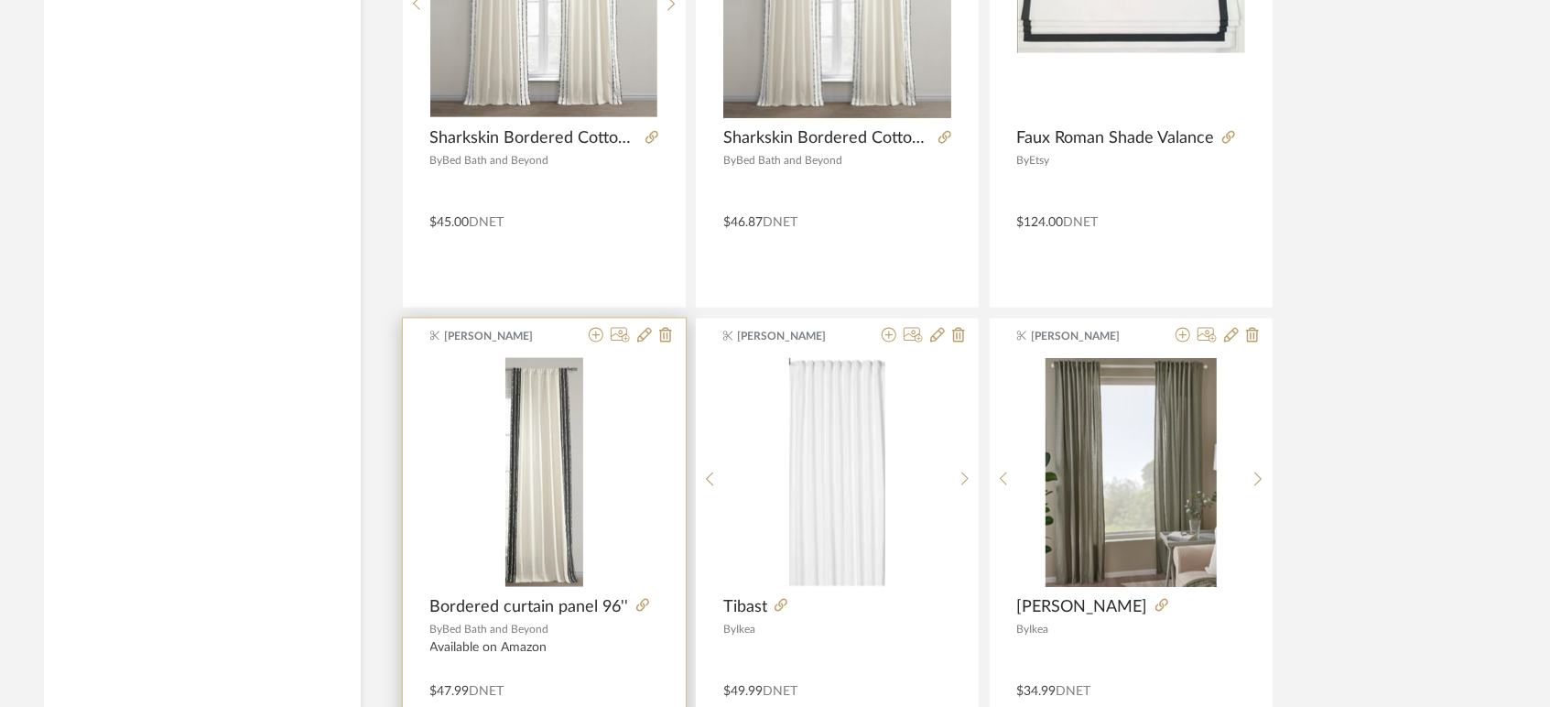
click at [644, 598] on div at bounding box center [643, 607] width 29 height 20
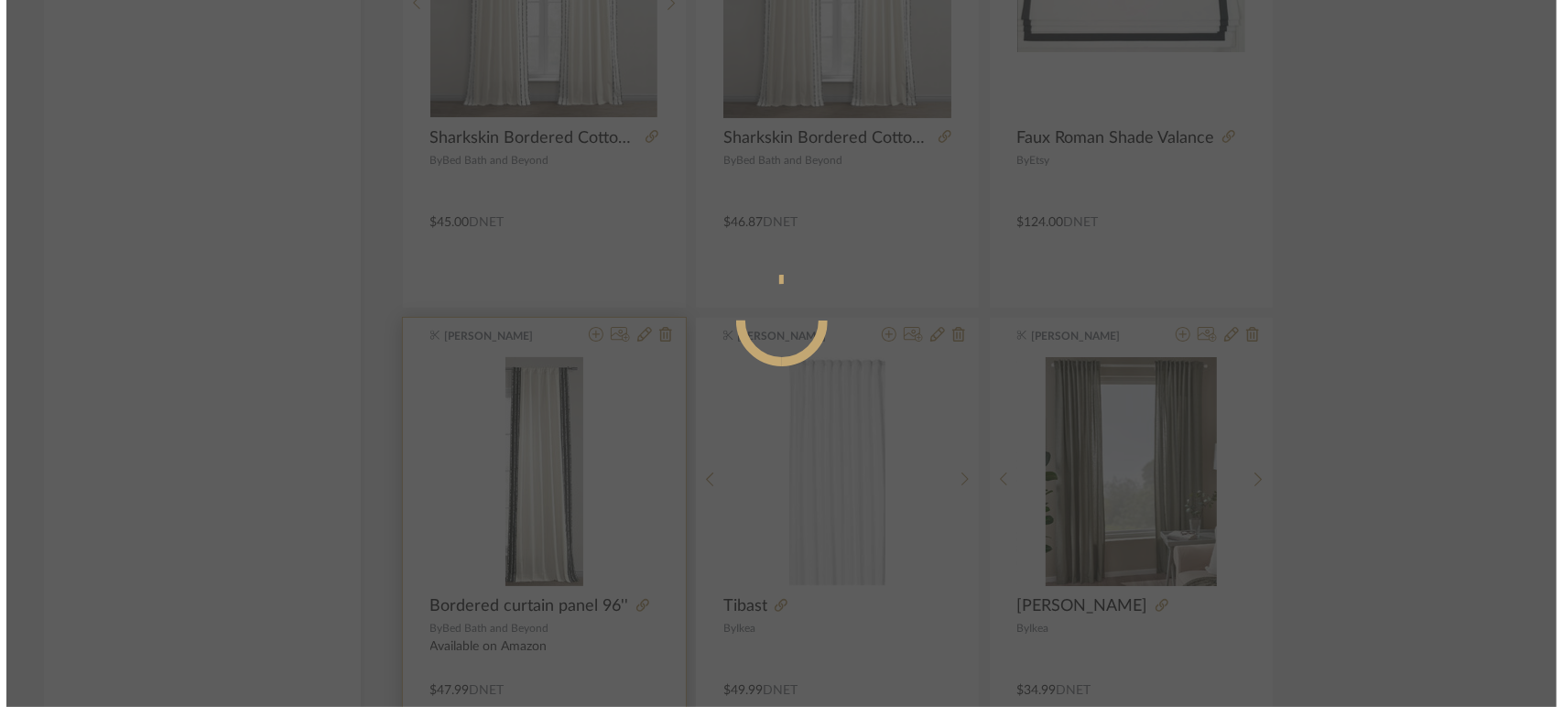
scroll to position [0, 0]
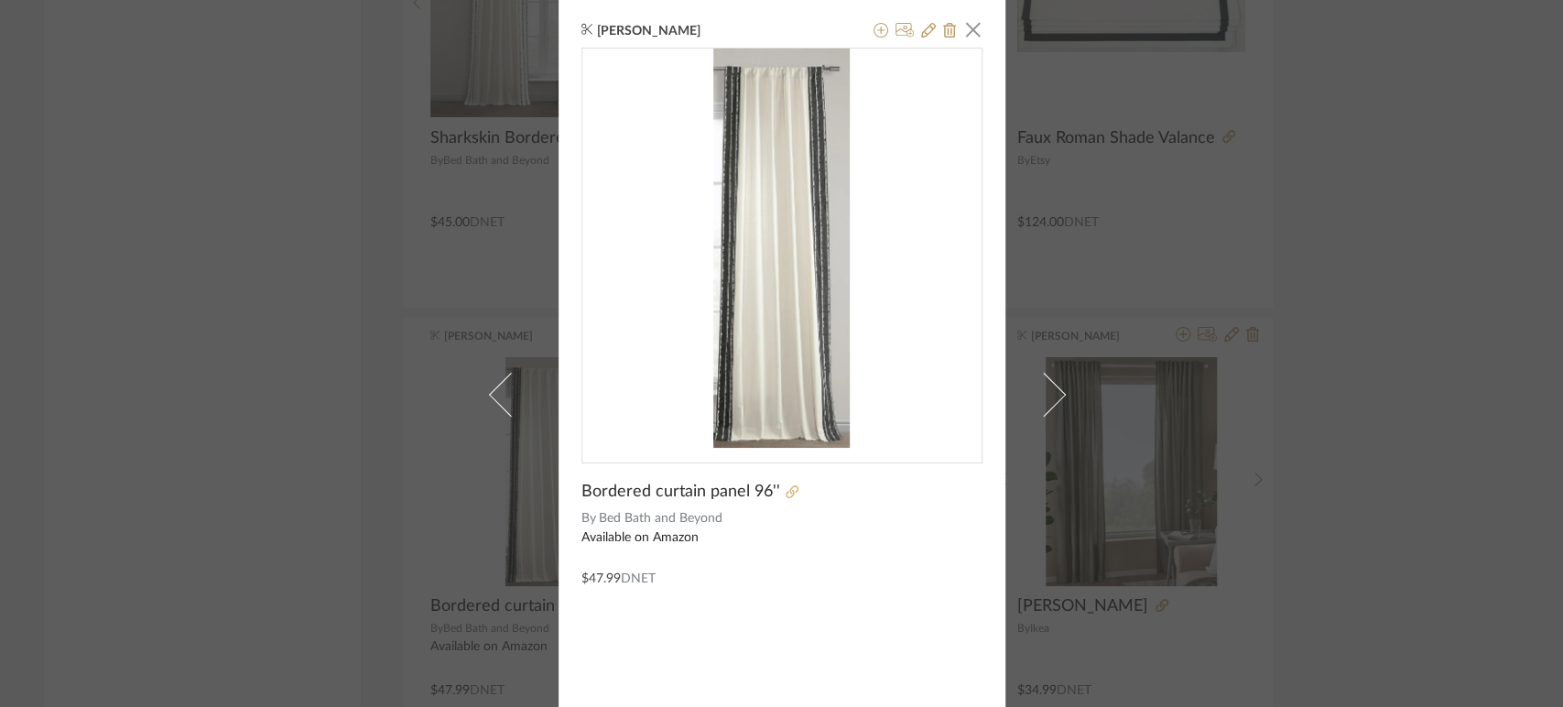
click at [785, 497] on fa-icon at bounding box center [791, 492] width 13 height 13
click at [970, 34] on span "button" at bounding box center [973, 29] width 37 height 37
